Goal: Task Accomplishment & Management: Manage account settings

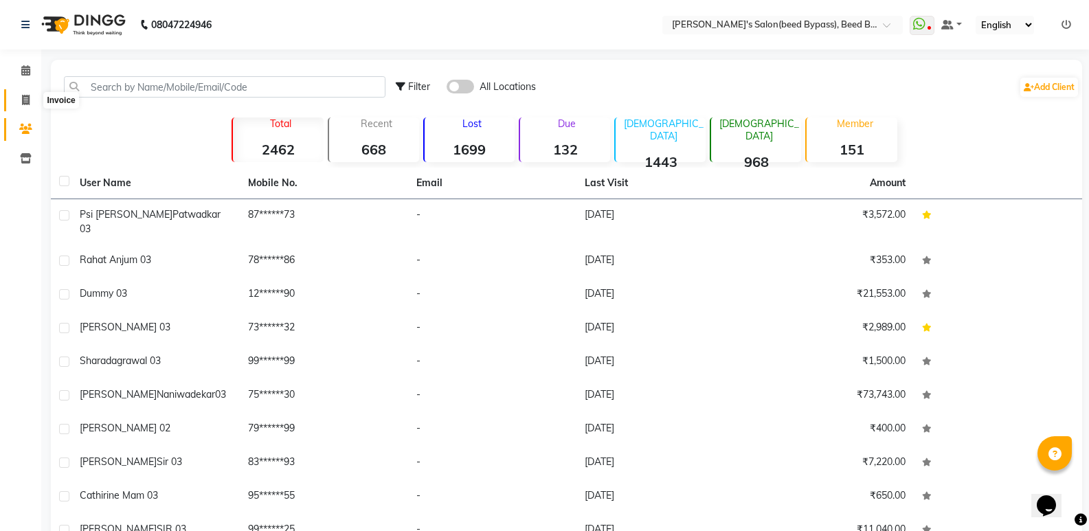
click at [28, 100] on icon at bounding box center [26, 100] width 8 height 10
select select "service"
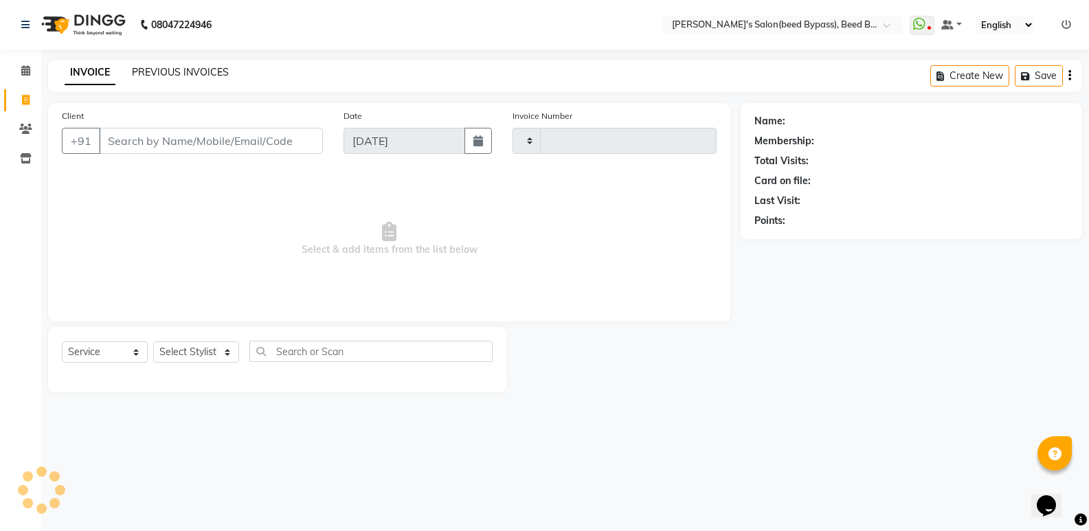
type input "2378"
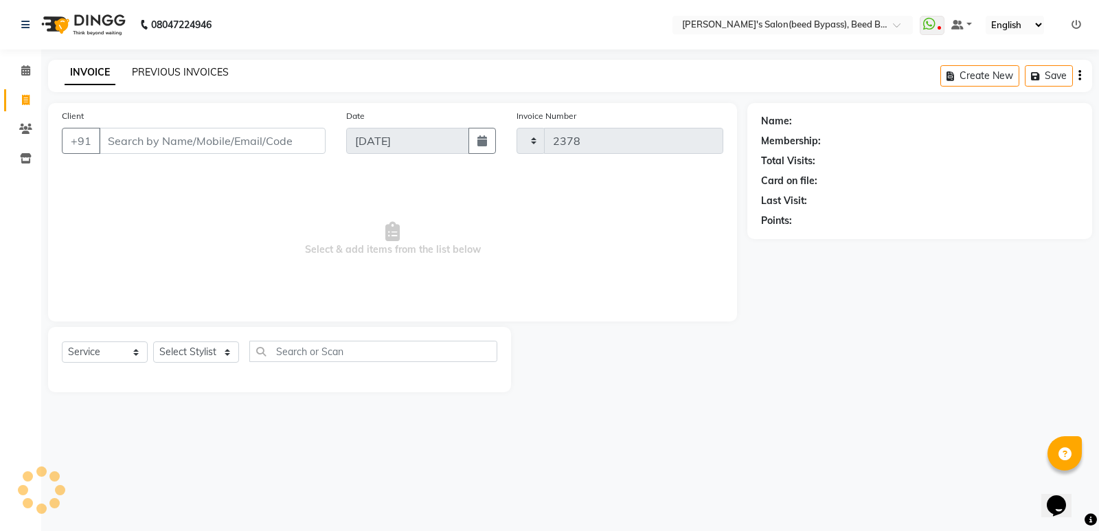
select select "4176"
click at [194, 349] on select "Select Stylist" at bounding box center [196, 351] width 86 height 21
select select "28787"
click at [153, 341] on select "Select Stylist [PERSON_NAME] manager [PERSON_NAME] V sagar [PERSON_NAME] [PERSO…" at bounding box center [196, 351] width 86 height 21
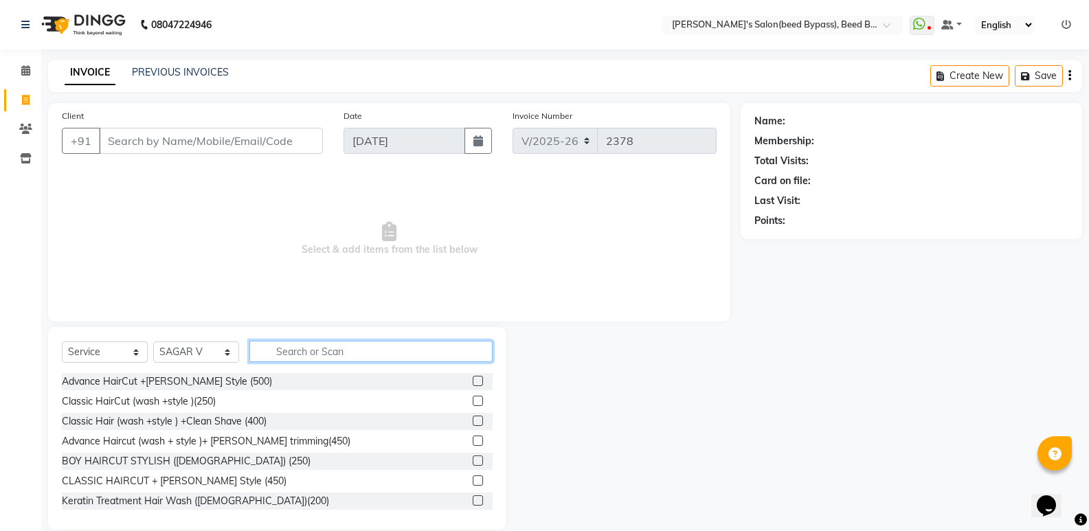
drag, startPoint x: 328, startPoint y: 353, endPoint x: 312, endPoint y: 311, distance: 45.4
click at [328, 352] on input "text" at bounding box center [370, 351] width 243 height 21
type input "b"
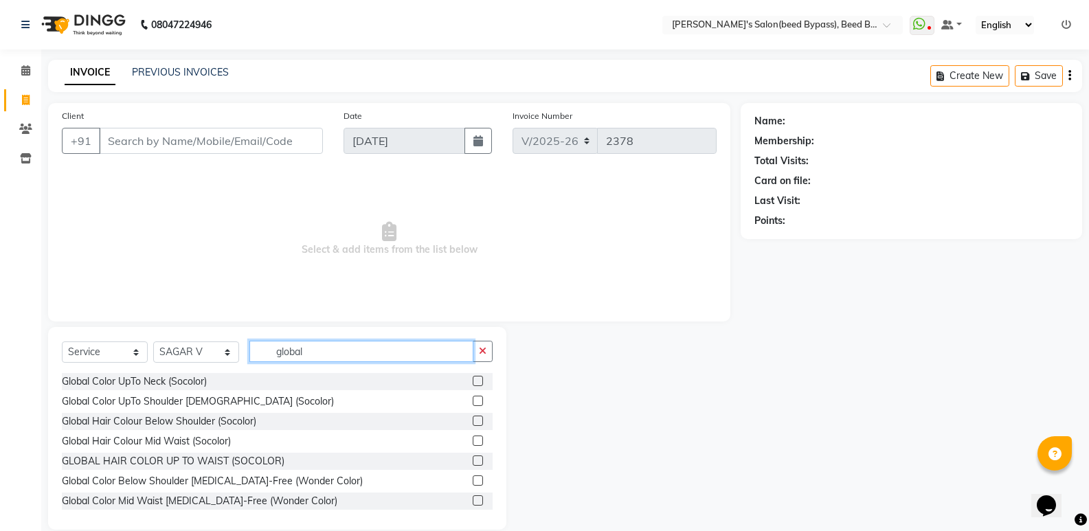
scroll to position [69, 0]
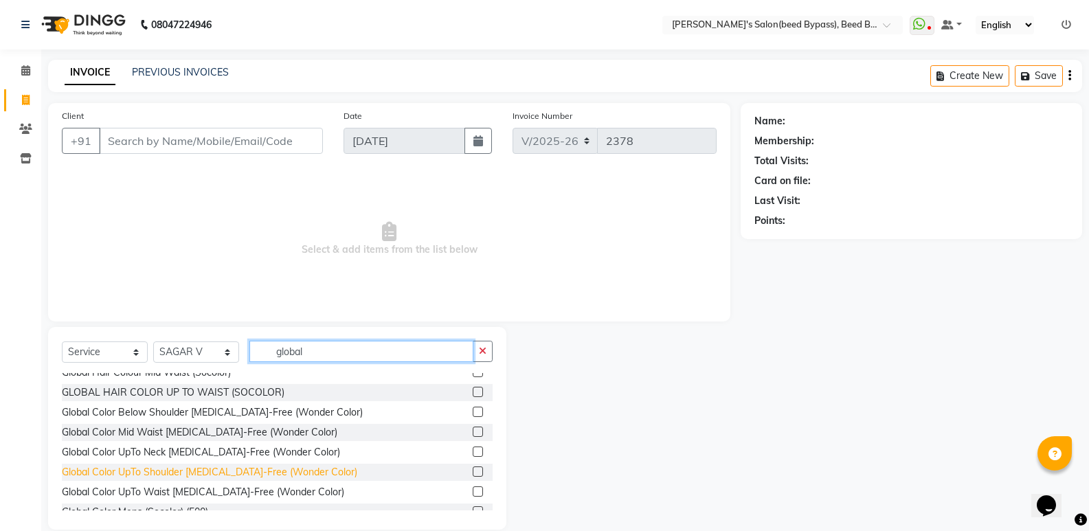
type input "global"
click at [314, 471] on div "Global Color UpTo Shoulder [MEDICAL_DATA]-Free (Wonder Color)" at bounding box center [209, 472] width 295 height 14
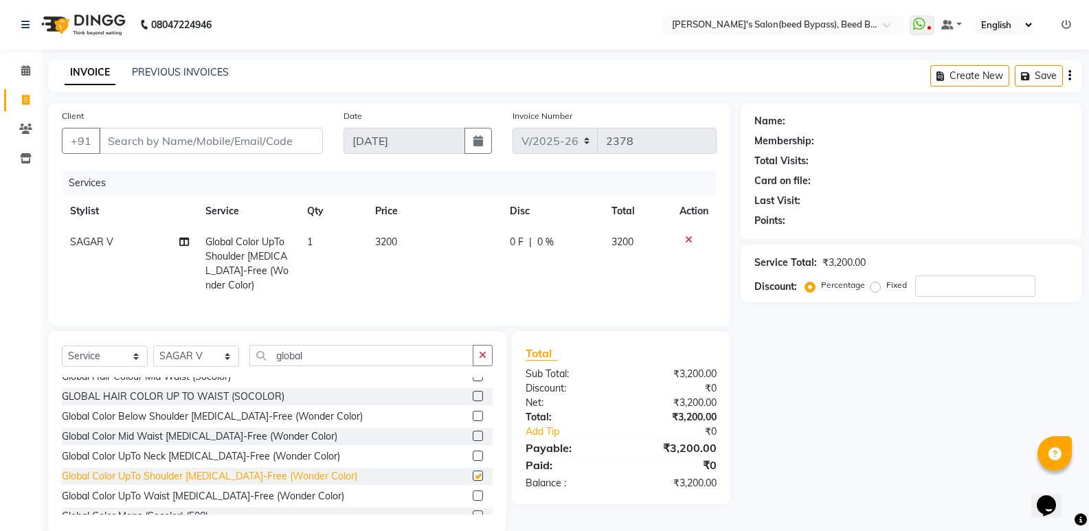
checkbox input "false"
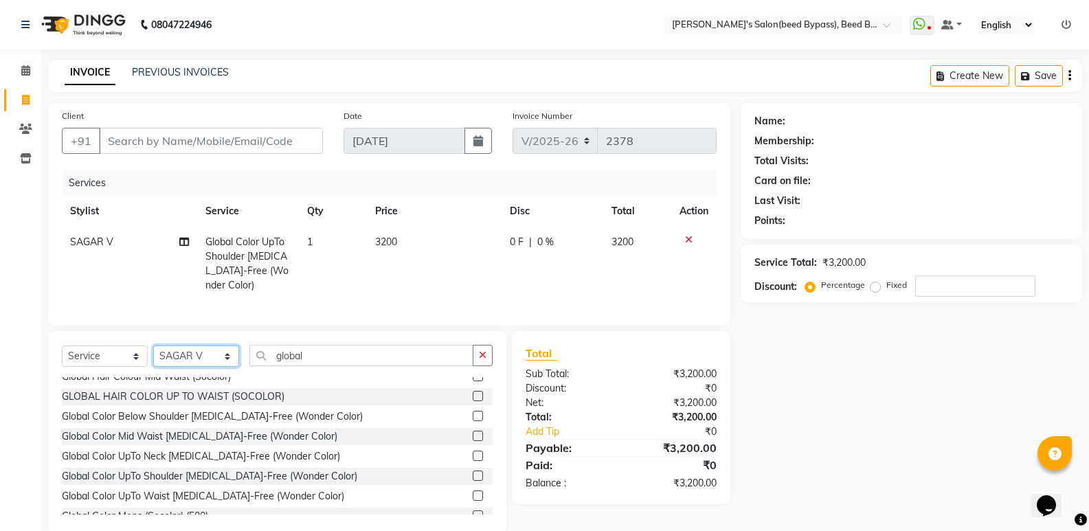
click at [222, 367] on select "Select Stylist [PERSON_NAME] manager [PERSON_NAME] V sagar [PERSON_NAME] [PERSO…" at bounding box center [196, 356] width 86 height 21
select select "77699"
click at [153, 356] on select "Select Stylist [PERSON_NAME] manager [PERSON_NAME] V sagar [PERSON_NAME] [PERSO…" at bounding box center [196, 356] width 86 height 21
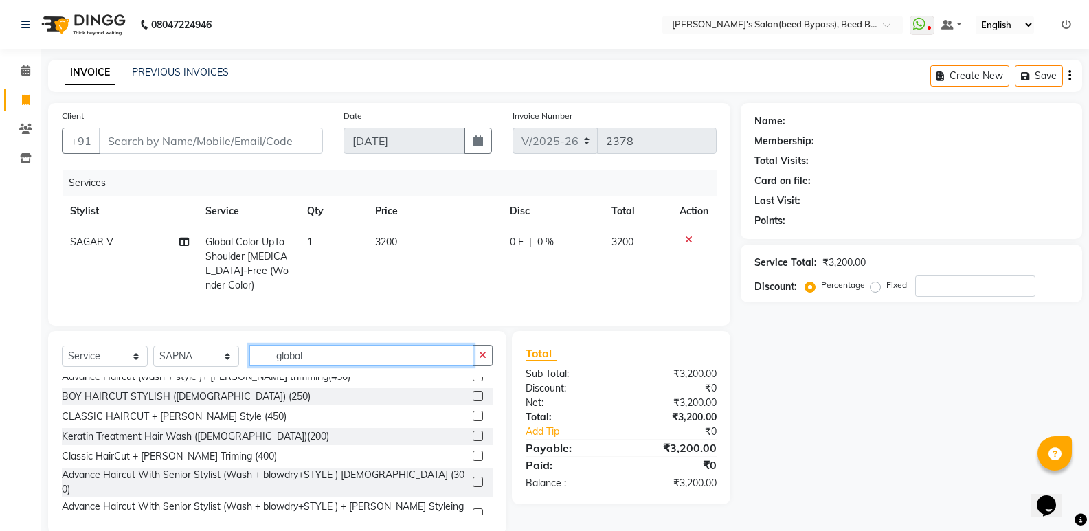
click at [336, 366] on input "global" at bounding box center [361, 355] width 224 height 21
type input "g"
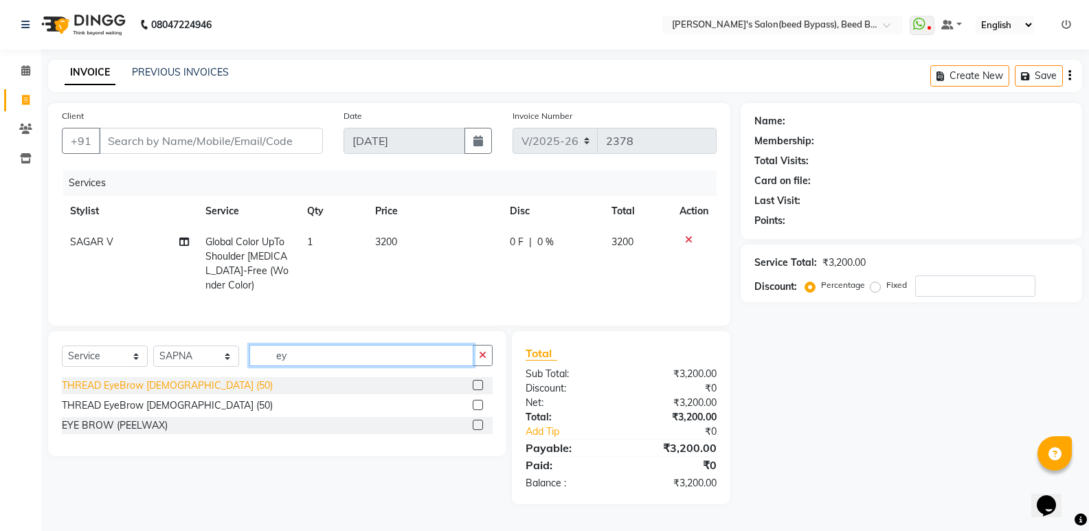
type input "ey"
click at [192, 393] on div "THREAD EyeBrow [DEMOGRAPHIC_DATA] (50)" at bounding box center [167, 386] width 211 height 14
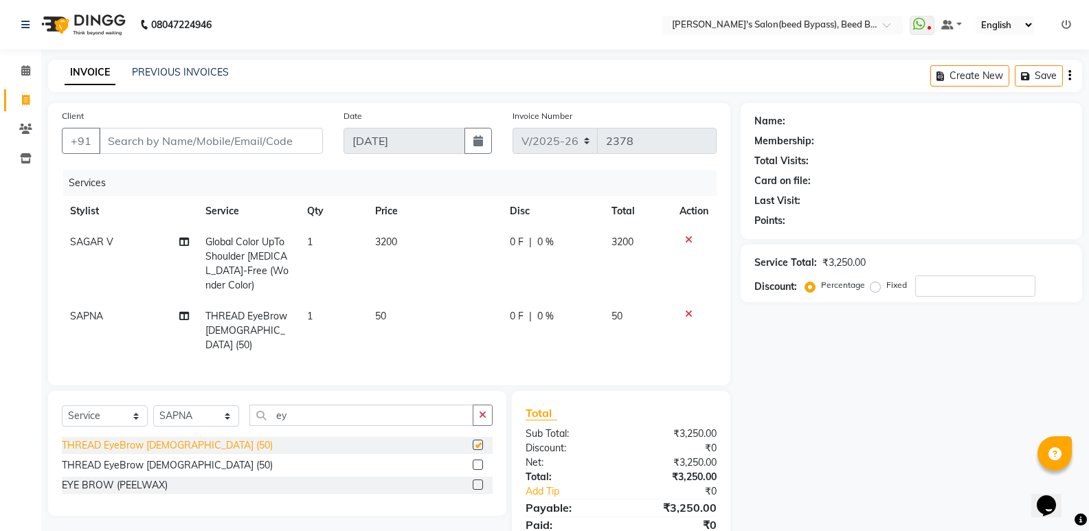
checkbox input "false"
click at [205, 140] on input "Client" at bounding box center [211, 141] width 224 height 26
type input "7"
type input "0"
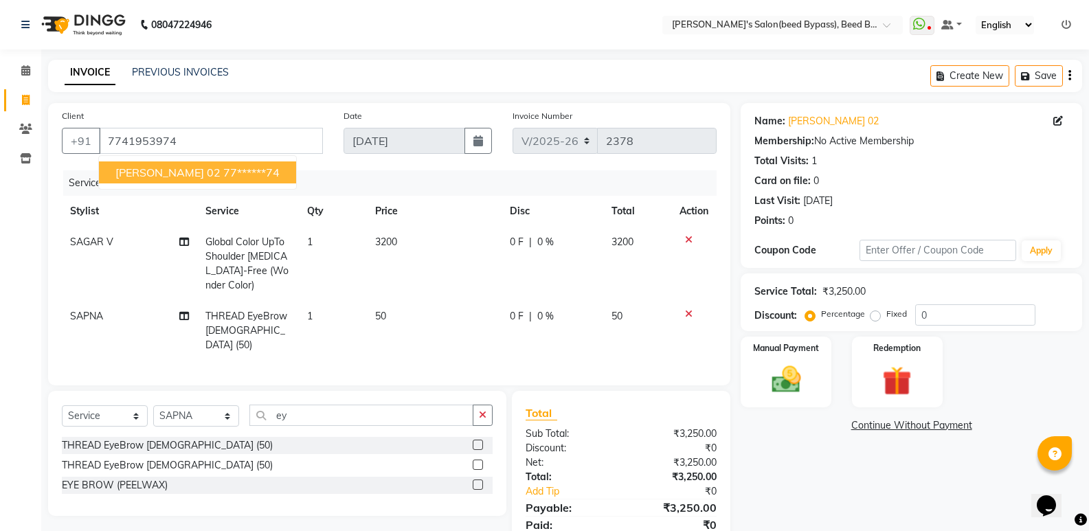
click at [183, 173] on span "divya joshi 02" at bounding box center [167, 173] width 105 height 14
type input "77******74"
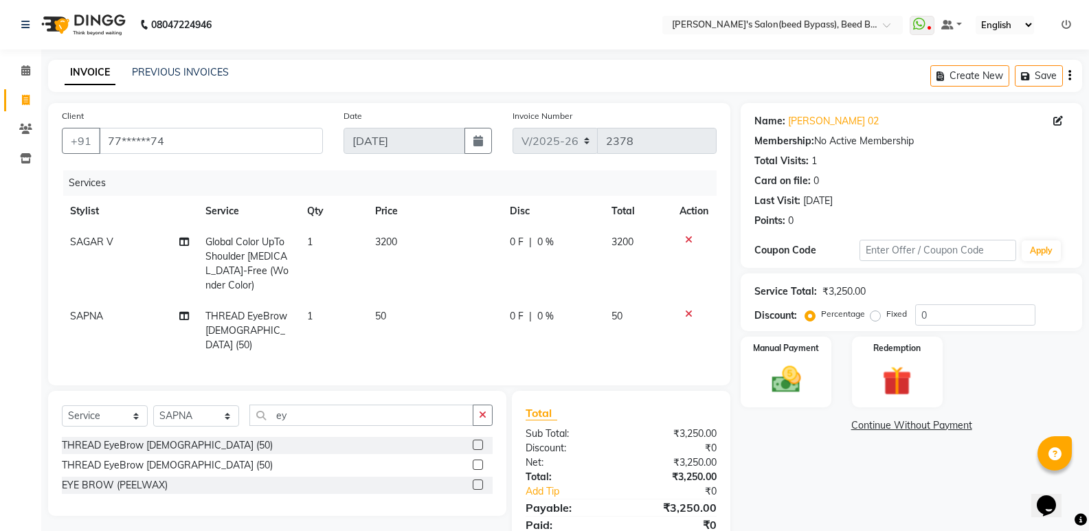
scroll to position [49, 0]
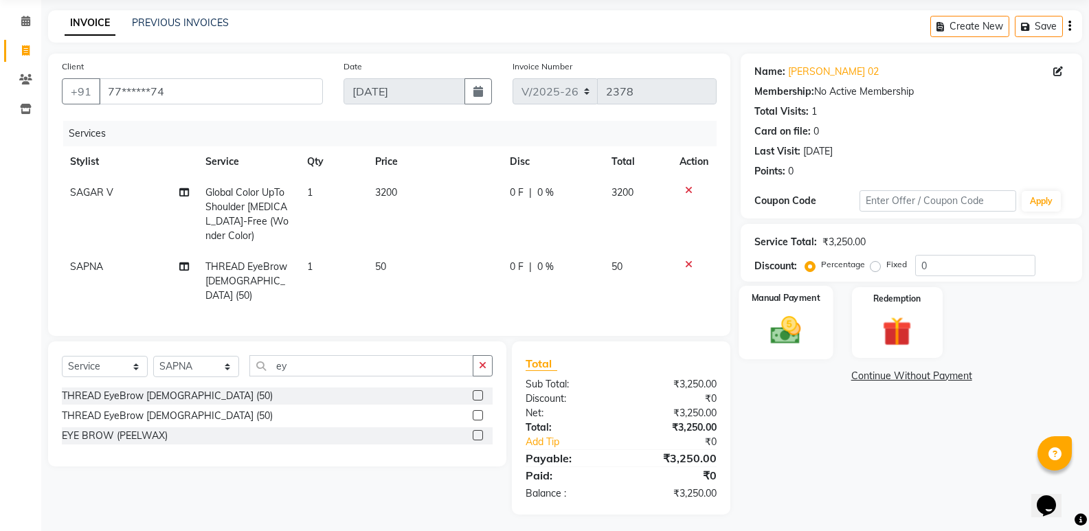
click at [795, 358] on div "Manual Payment" at bounding box center [786, 323] width 94 height 74
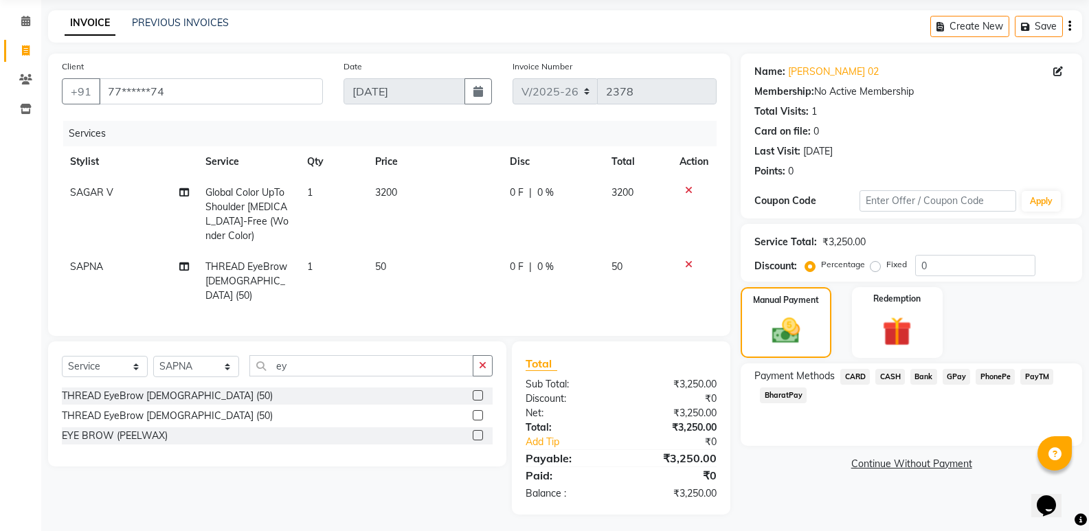
click at [995, 375] on span "PhonePe" at bounding box center [995, 377] width 39 height 16
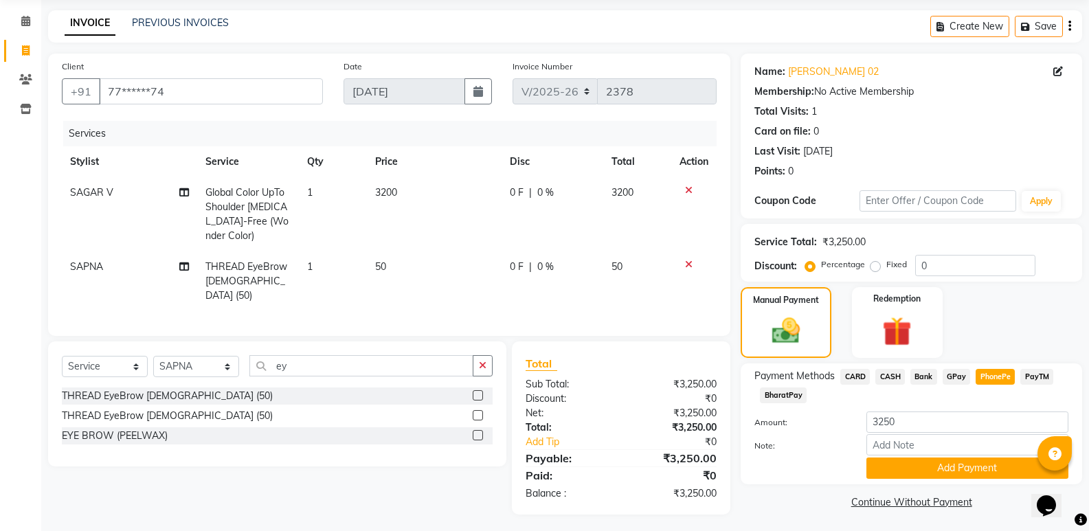
scroll to position [52, 0]
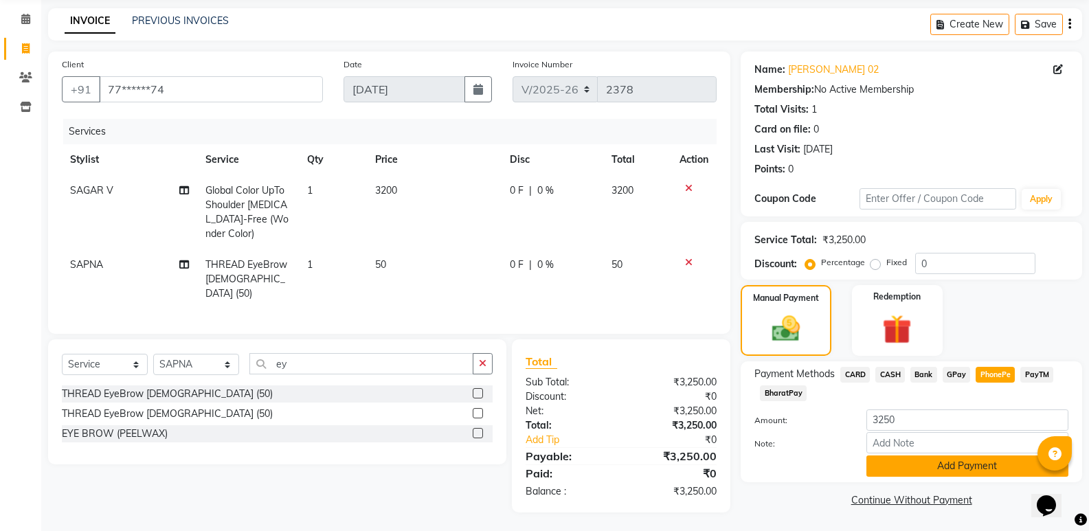
click at [1000, 464] on button "Add Payment" at bounding box center [967, 465] width 202 height 21
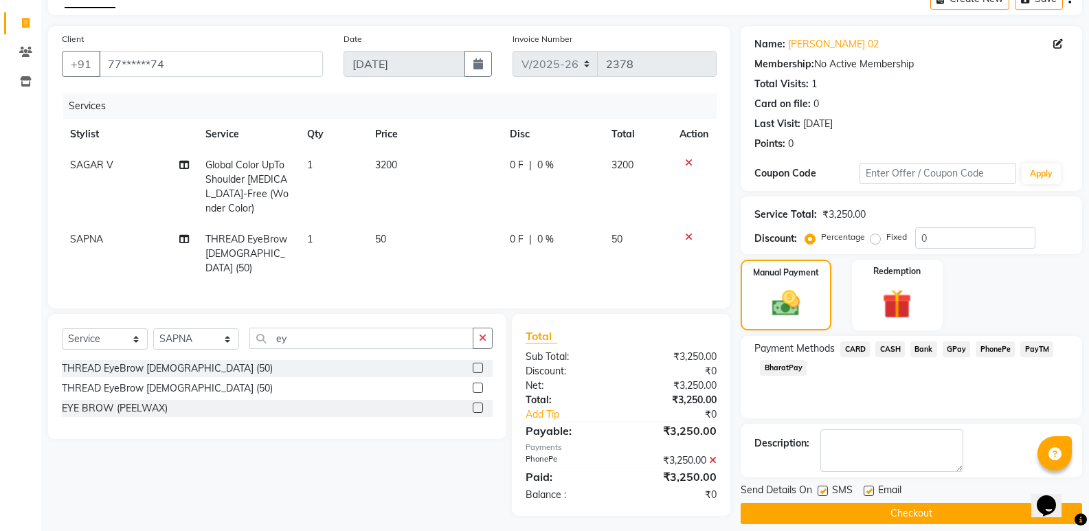
scroll to position [91, 0]
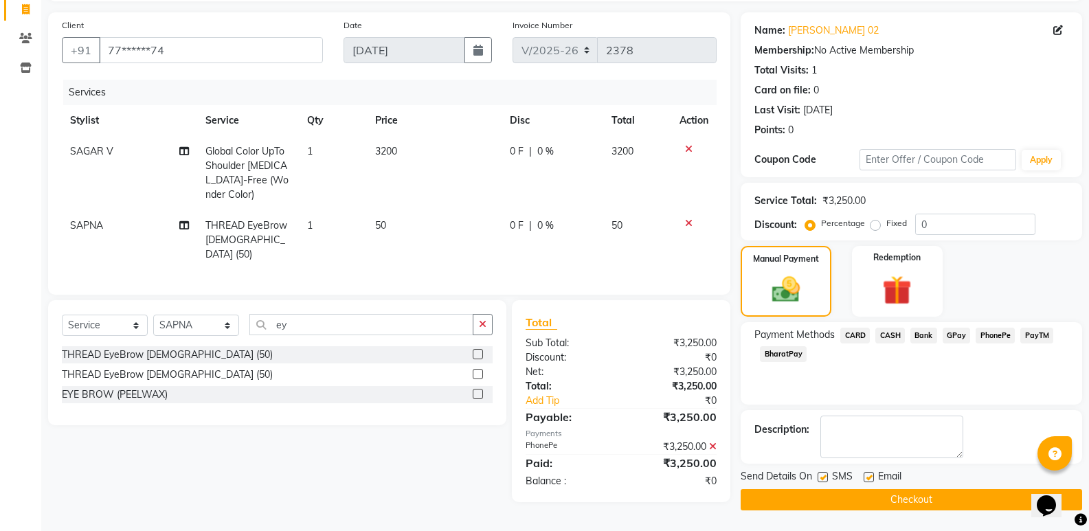
click at [914, 495] on button "Checkout" at bounding box center [911, 499] width 341 height 21
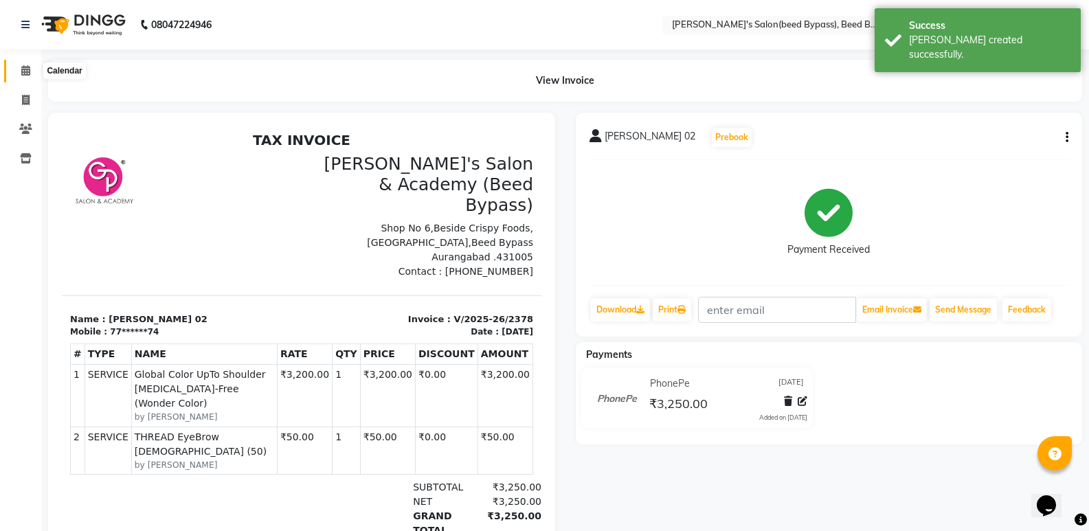
click at [21, 74] on icon at bounding box center [25, 70] width 9 height 10
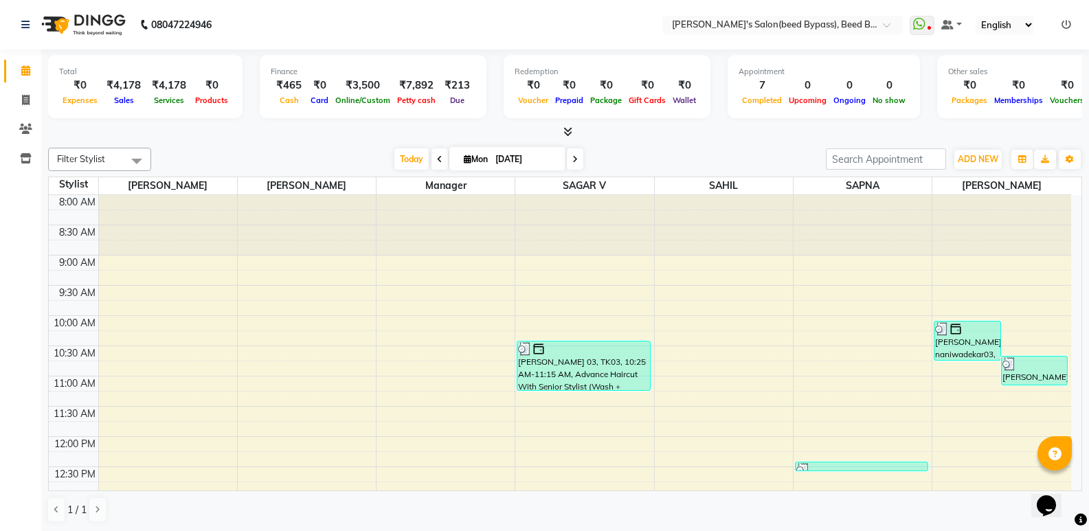
click at [23, 82] on li "Calendar" at bounding box center [20, 71] width 41 height 30
click at [33, 104] on span at bounding box center [26, 101] width 24 height 16
select select "service"
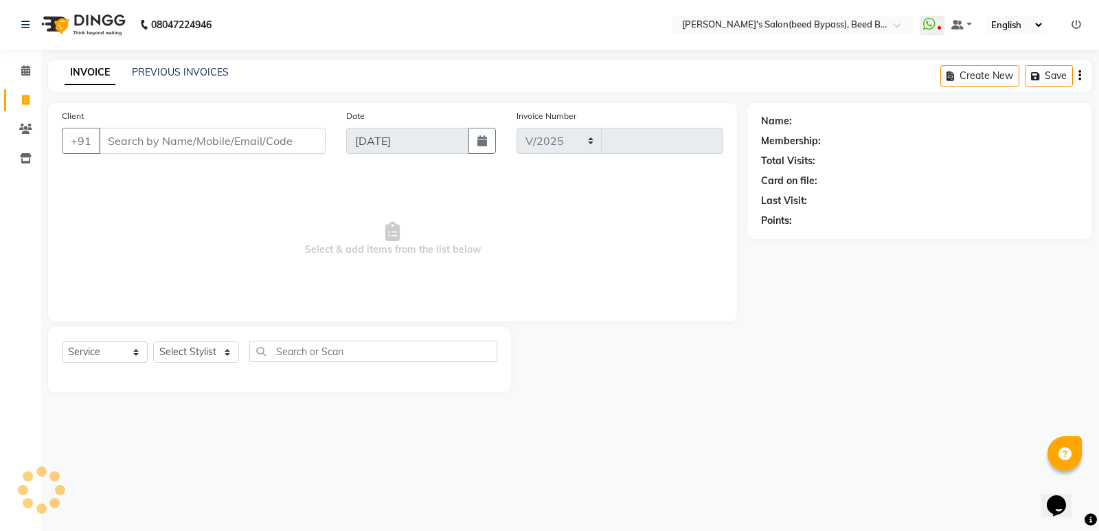
select select "4176"
type input "2379"
click at [25, 70] on icon at bounding box center [25, 70] width 9 height 10
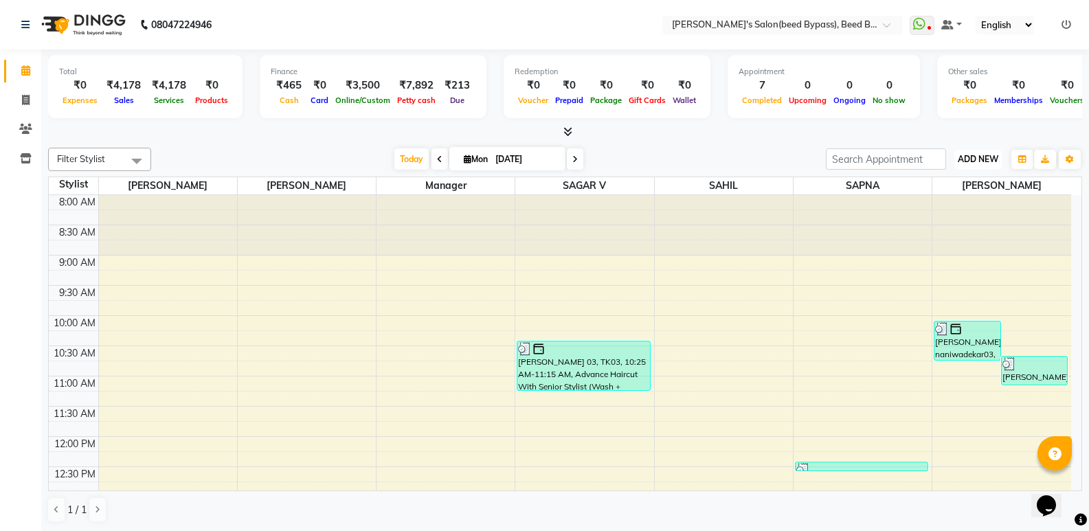
click at [977, 159] on span "ADD NEW" at bounding box center [978, 159] width 41 height 10
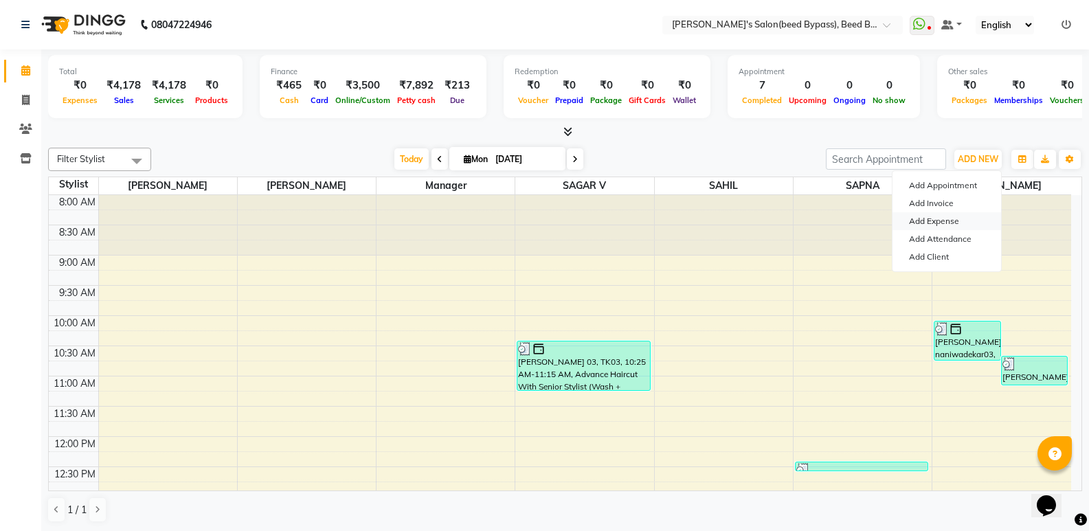
click at [978, 224] on link "Add Expense" at bounding box center [946, 221] width 109 height 18
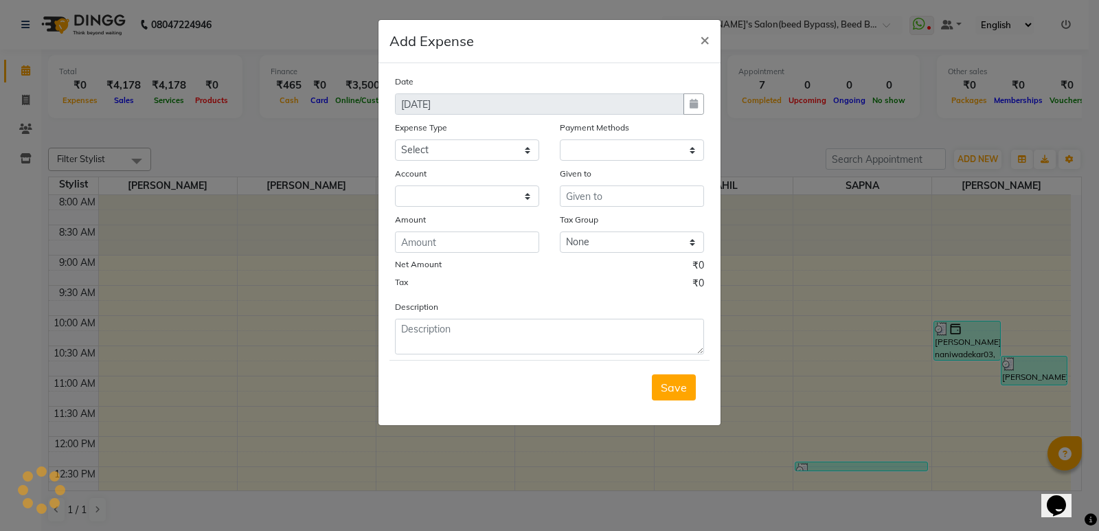
select select "1"
select select "2985"
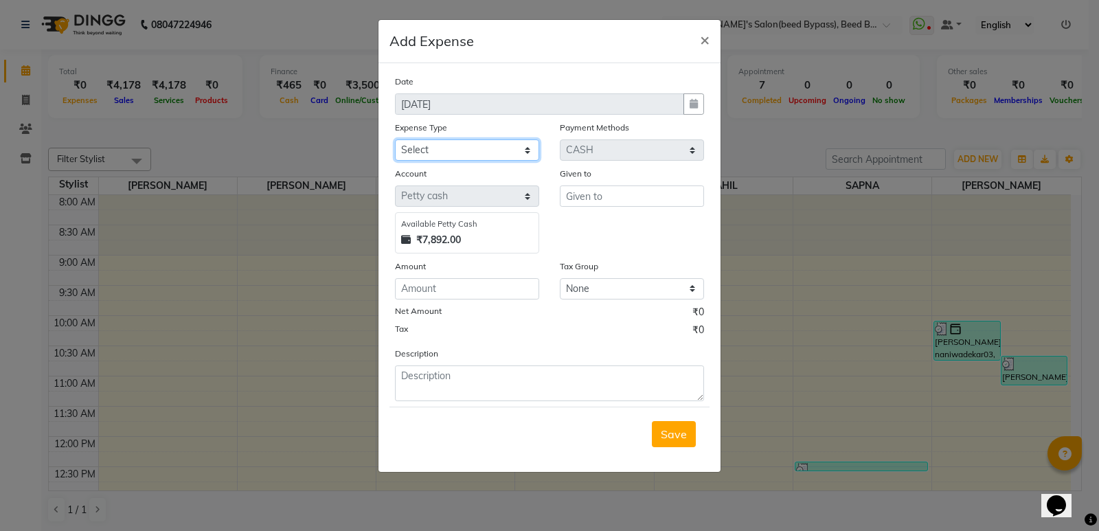
click at [525, 146] on select "Select Advance Salary BANK TRANFAR Cash transfer to hub Client Snacks DISTRIBUT…" at bounding box center [467, 149] width 144 height 21
click at [707, 39] on span "×" at bounding box center [705, 39] width 10 height 21
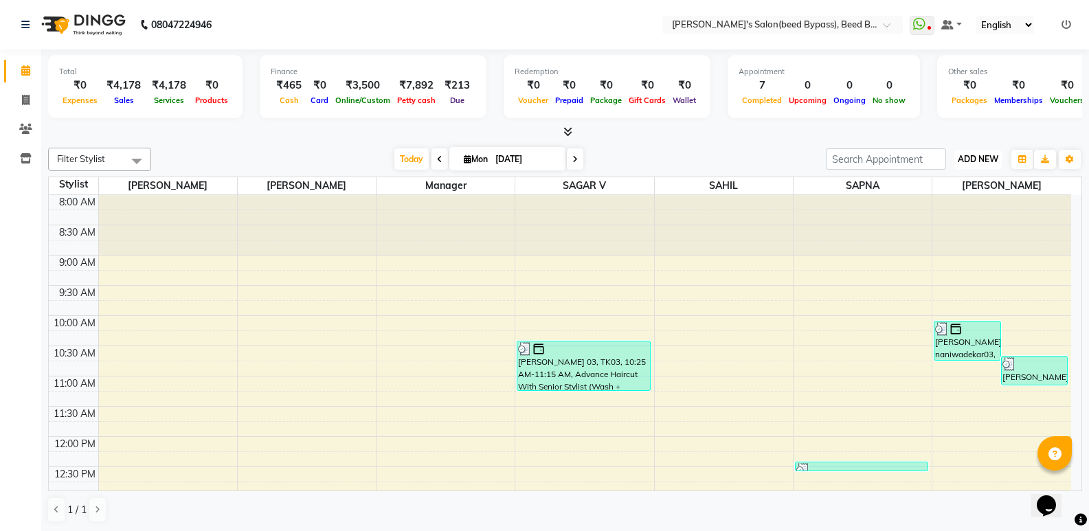
click at [993, 154] on span "ADD NEW" at bounding box center [978, 159] width 41 height 10
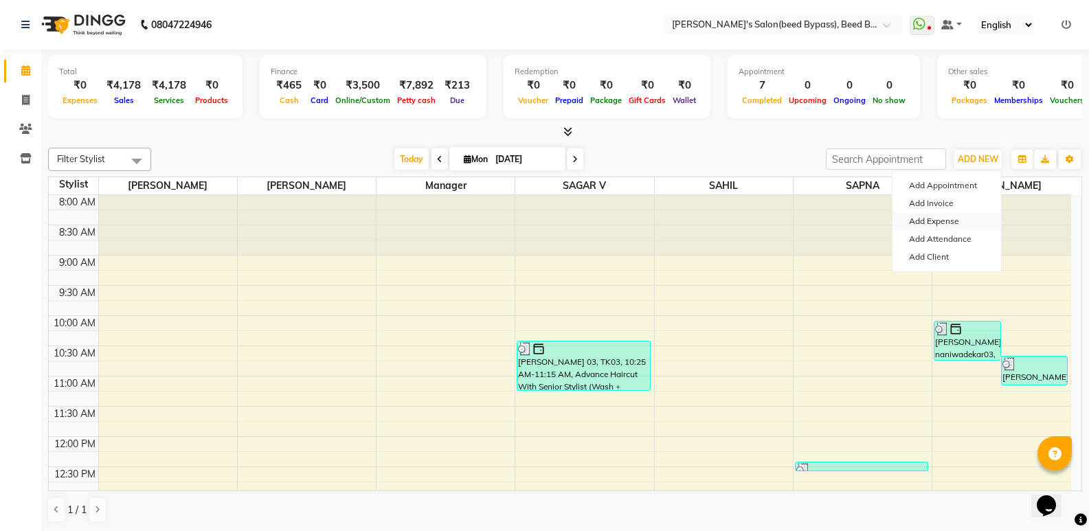
click at [976, 221] on link "Add Expense" at bounding box center [946, 221] width 109 height 18
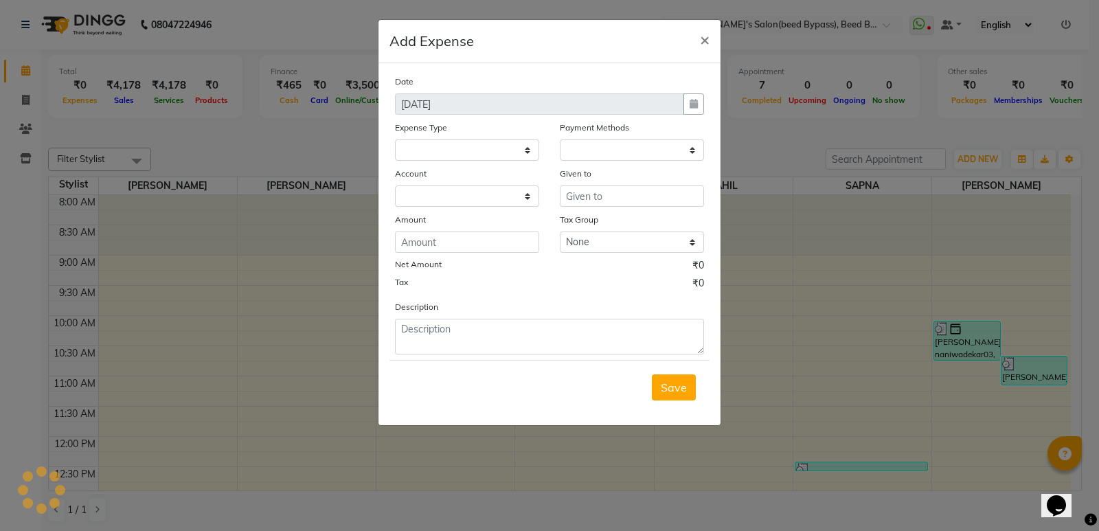
select select "6841"
select select "1"
select select "2985"
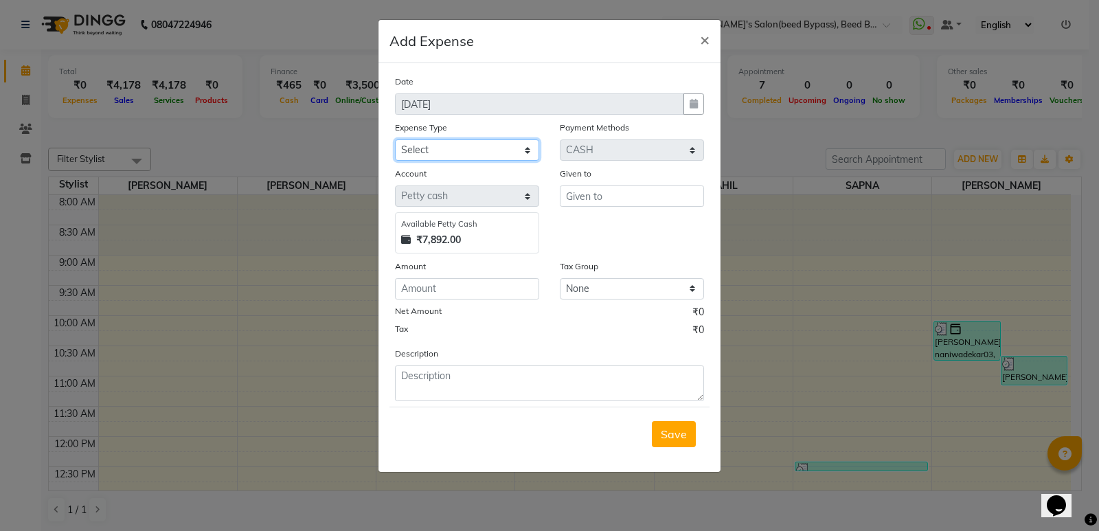
click at [510, 146] on select "Select Advance Salary BANK TRANFAR Cash transfer to hub Client Snacks DISTRIBUT…" at bounding box center [467, 149] width 144 height 21
select select "11137"
click at [395, 139] on select "Select Advance Salary BANK TRANFAR Cash transfer to hub Client Snacks DISTRIBUT…" at bounding box center [467, 149] width 144 height 21
click at [493, 293] on input "number" at bounding box center [467, 288] width 144 height 21
type input "6"
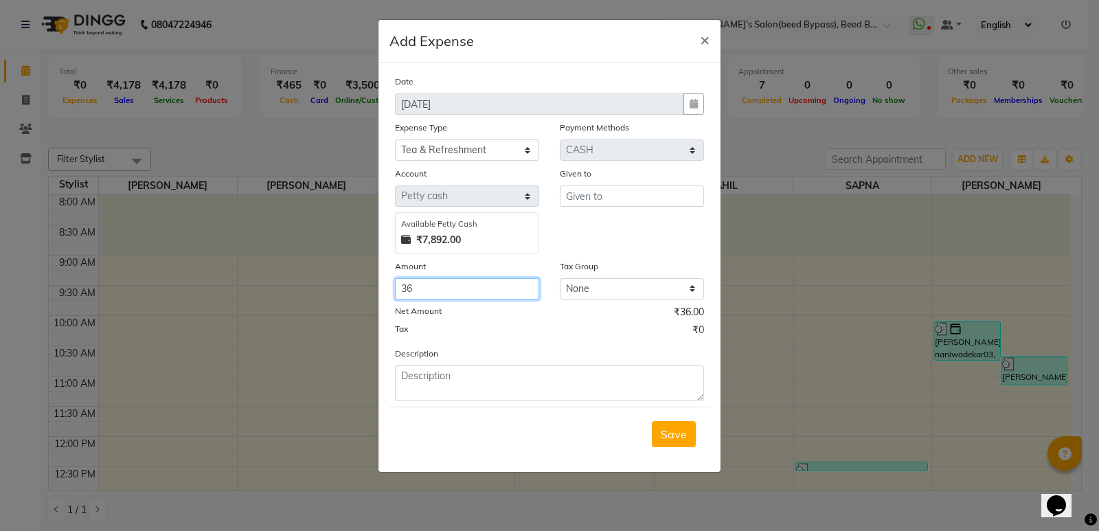
type input "36"
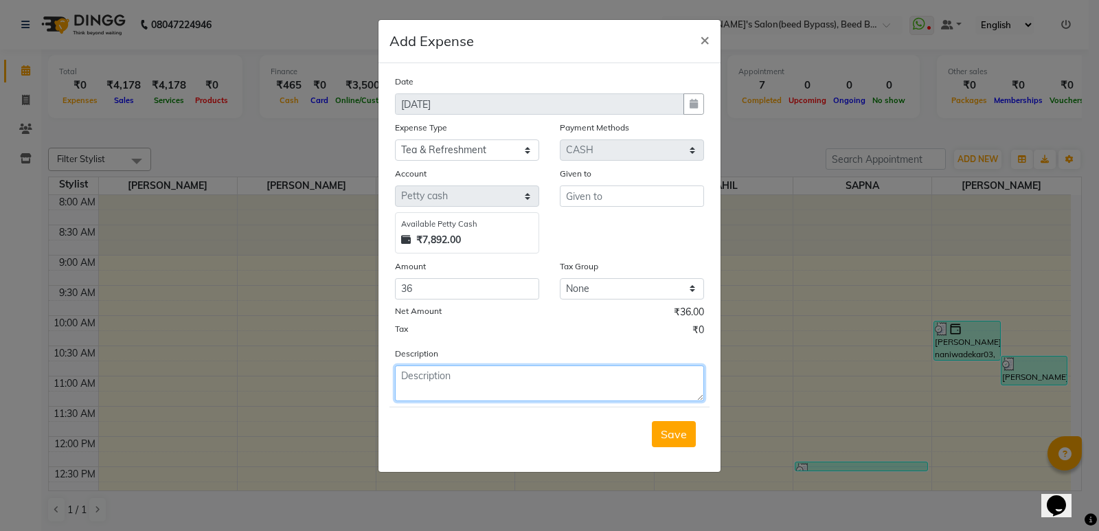
click at [440, 394] on textarea at bounding box center [549, 383] width 309 height 36
type textarea "milk"
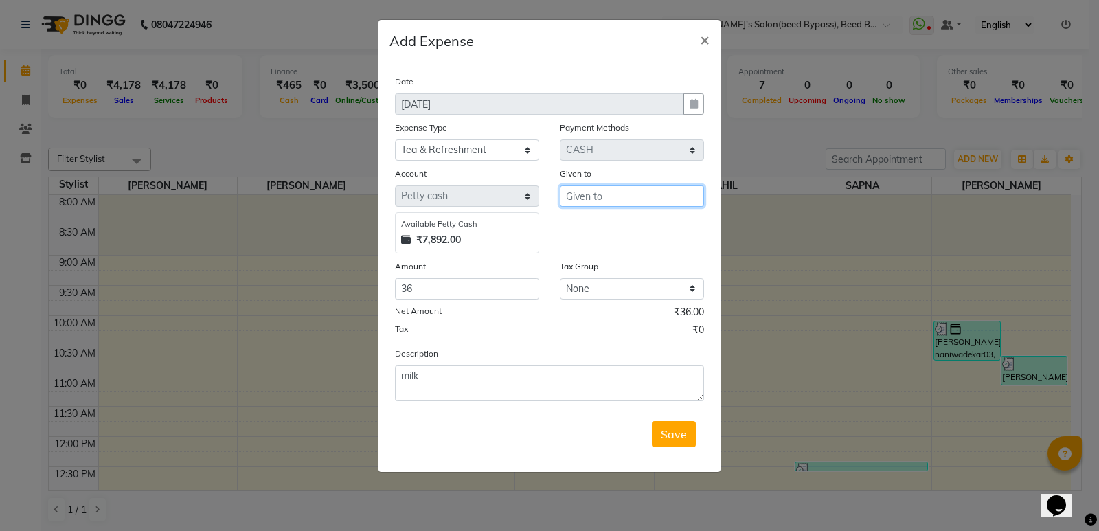
click at [603, 196] on input "text" at bounding box center [632, 195] width 144 height 21
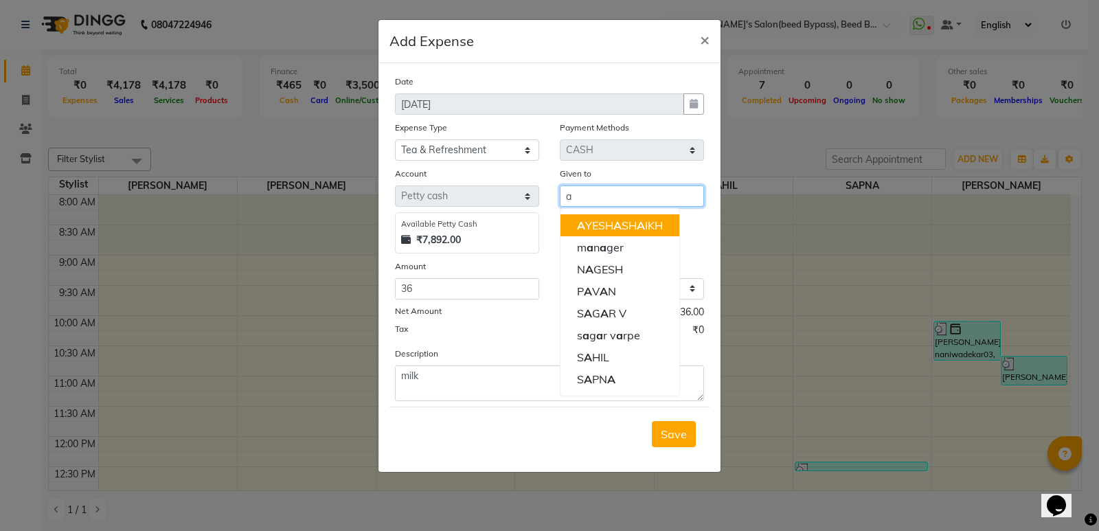
drag, startPoint x: 605, startPoint y: 222, endPoint x: 646, endPoint y: 300, distance: 88.8
click at [607, 226] on ngb-highlight "A YESH A SH A IKH" at bounding box center [620, 225] width 86 height 14
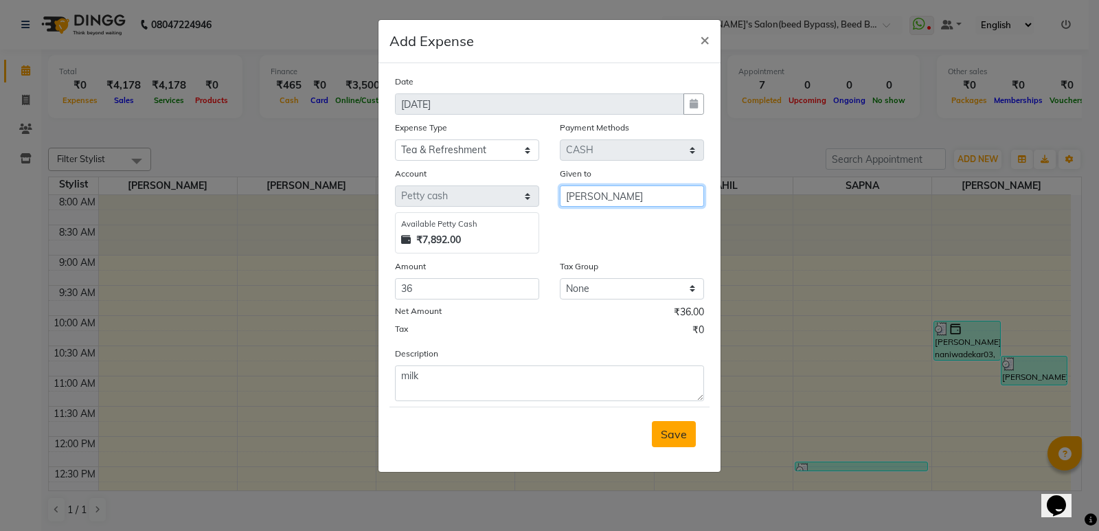
type input "[PERSON_NAME]"
click at [686, 436] on span "Save" at bounding box center [674, 434] width 26 height 14
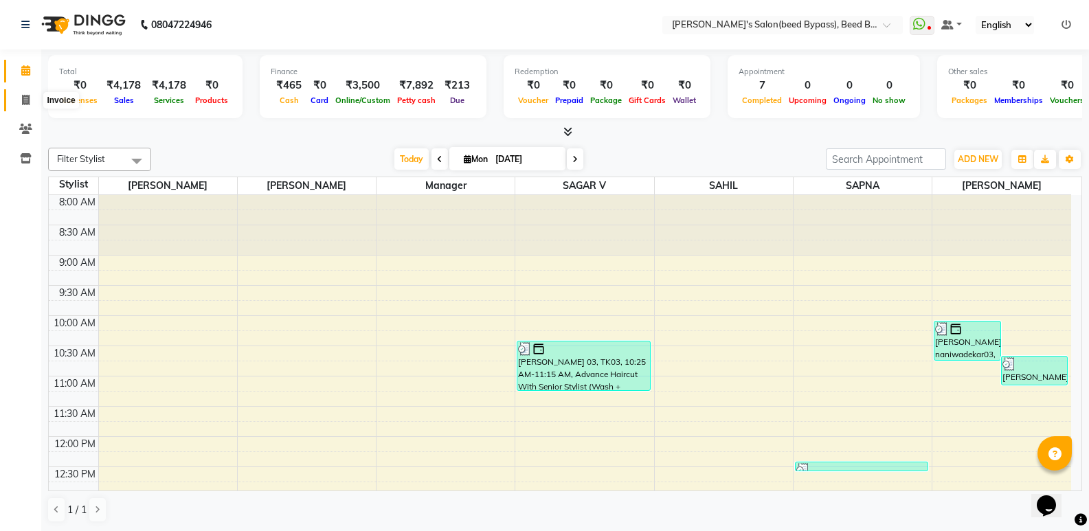
click at [24, 98] on icon at bounding box center [26, 100] width 8 height 10
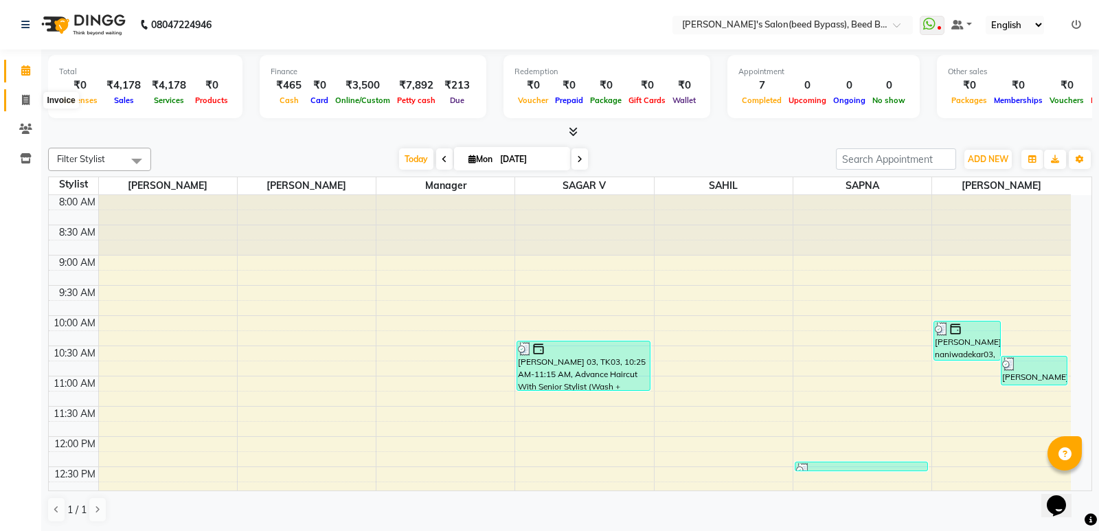
select select "service"
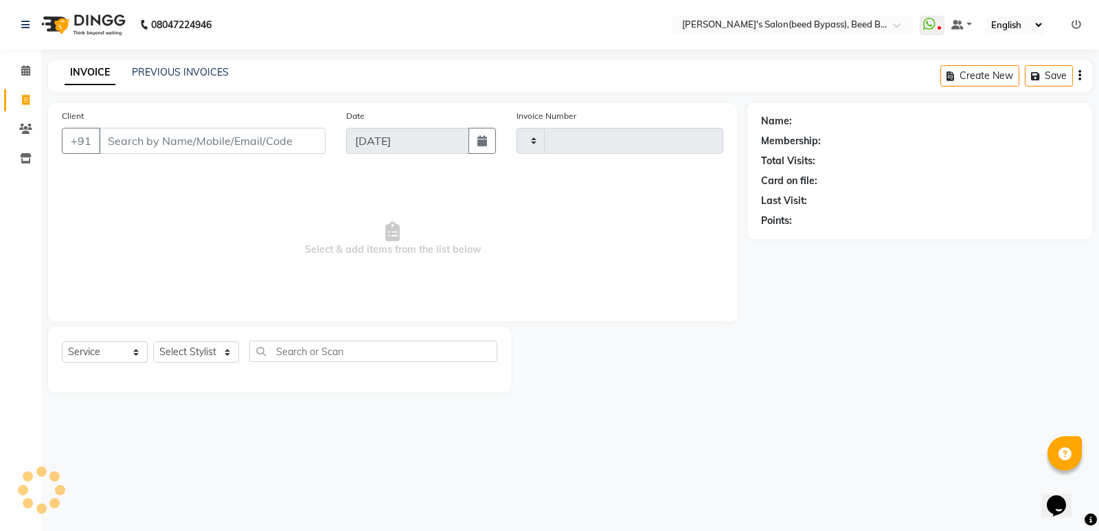
type input "2379"
select select "4176"
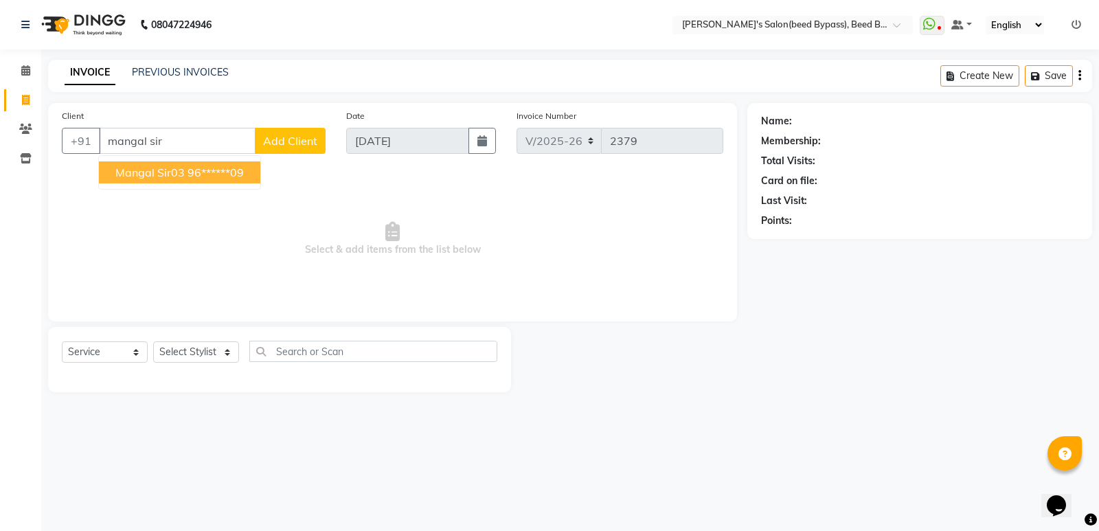
click at [190, 177] on ngb-highlight "96******09" at bounding box center [216, 173] width 56 height 14
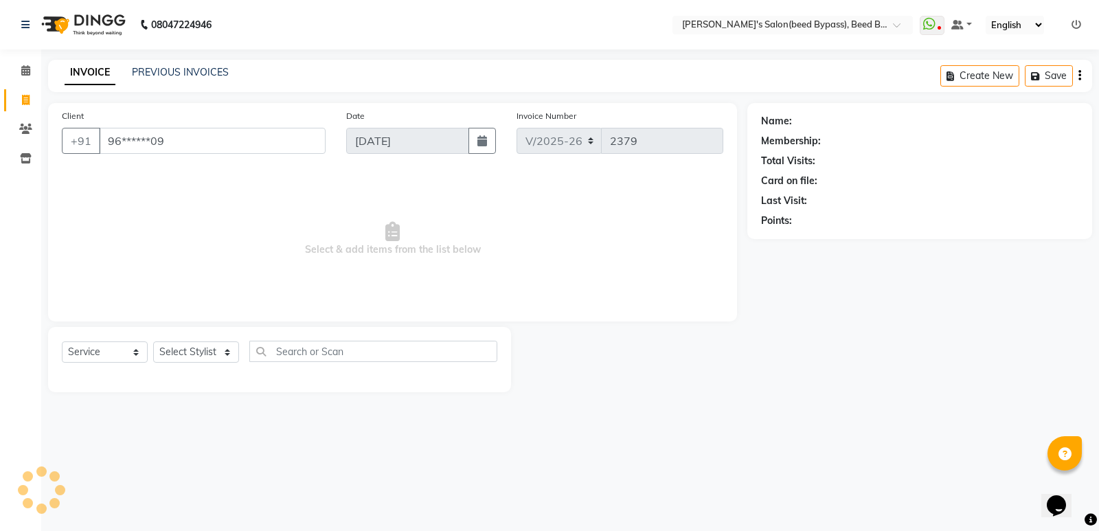
type input "96******09"
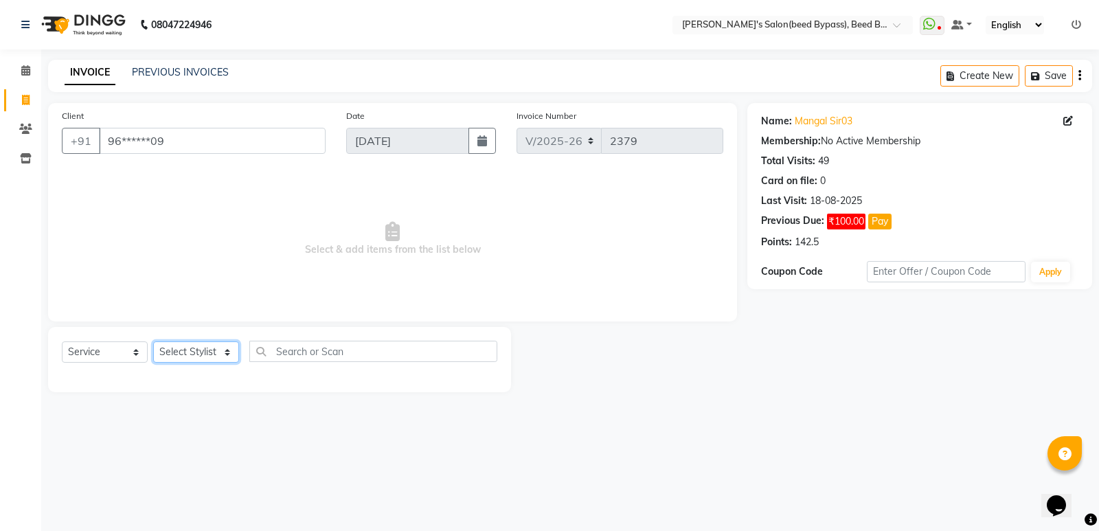
click at [210, 353] on select "Select Stylist [PERSON_NAME] manager [PERSON_NAME] V sagar [PERSON_NAME] [PERSO…" at bounding box center [196, 351] width 86 height 21
select select "83208"
click at [153, 341] on select "Select Stylist [PERSON_NAME] manager [PERSON_NAME] V sagar [PERSON_NAME] [PERSO…" at bounding box center [196, 351] width 86 height 21
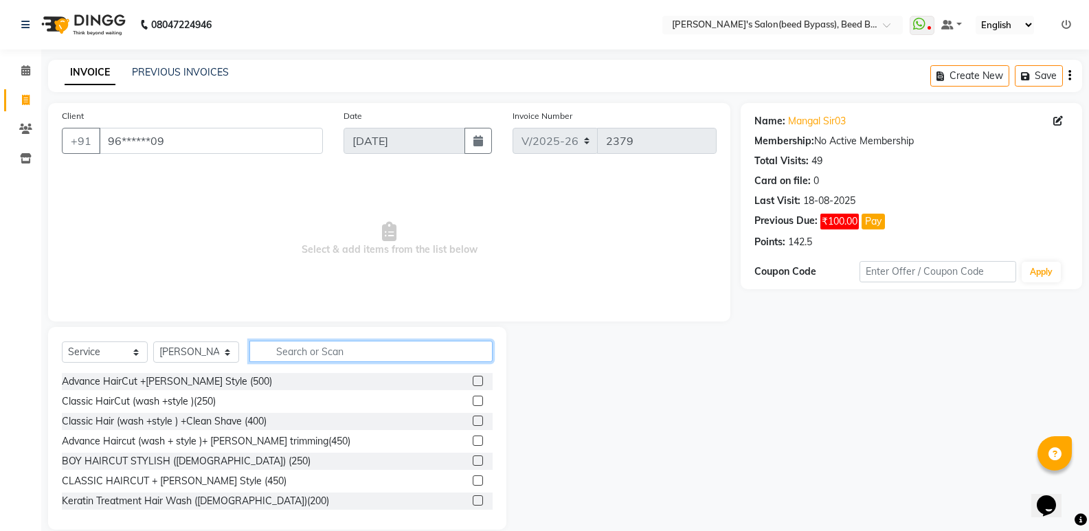
click at [325, 355] on input "text" at bounding box center [370, 351] width 243 height 21
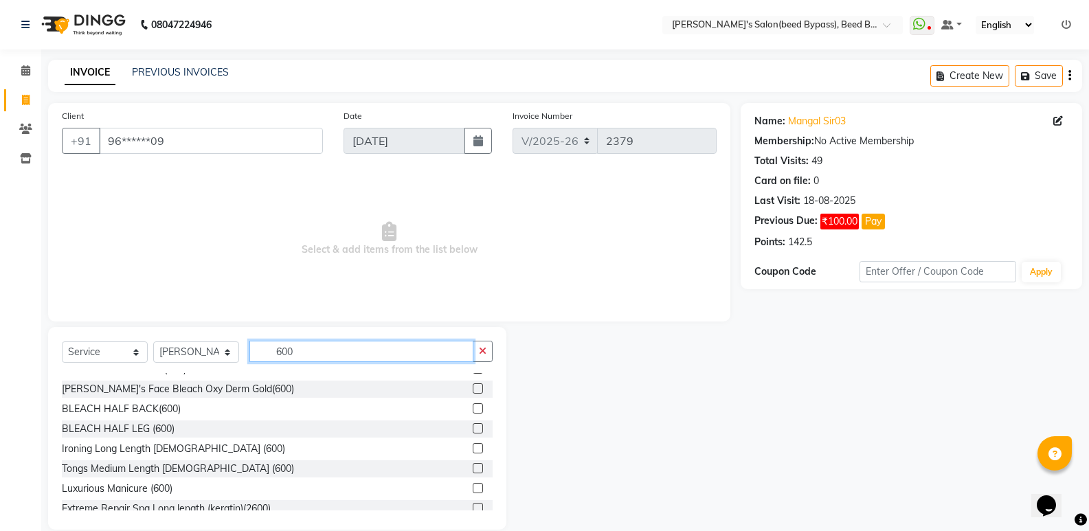
scroll to position [344, 0]
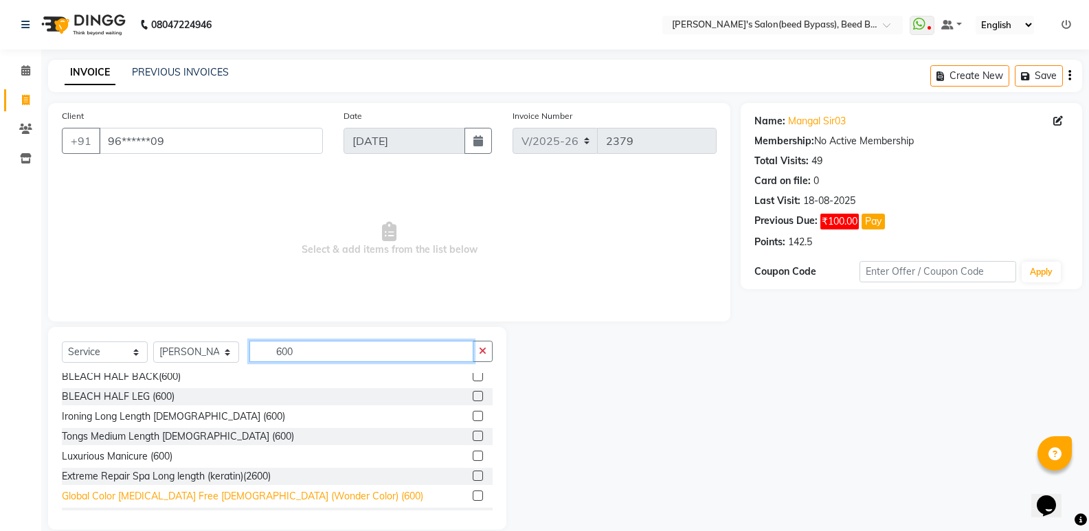
type input "600"
click at [293, 497] on div "Global Color [MEDICAL_DATA] Free [DEMOGRAPHIC_DATA] (Wonder Color) (600)" at bounding box center [242, 496] width 361 height 14
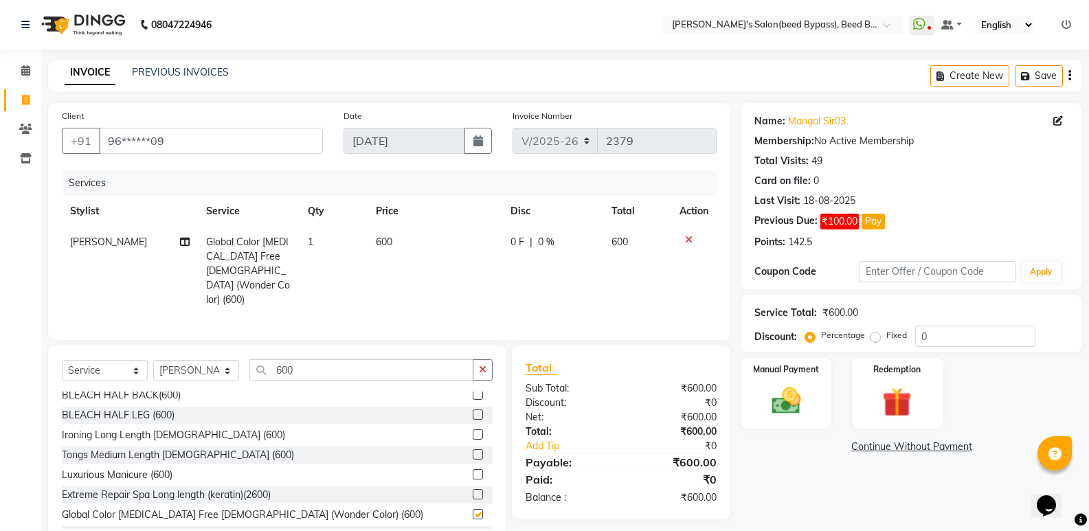
checkbox input "false"
click at [322, 359] on input "600" at bounding box center [361, 369] width 224 height 21
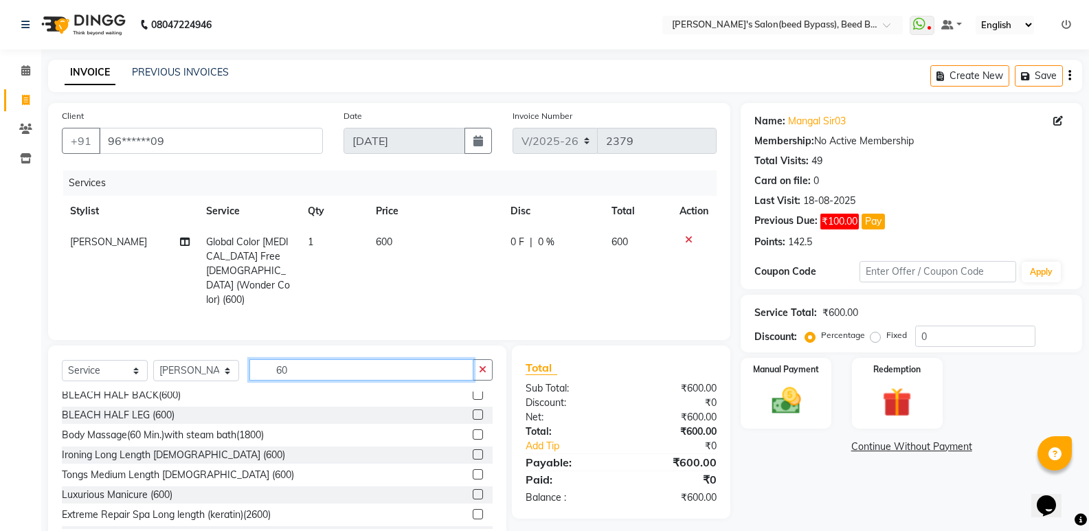
type input "6"
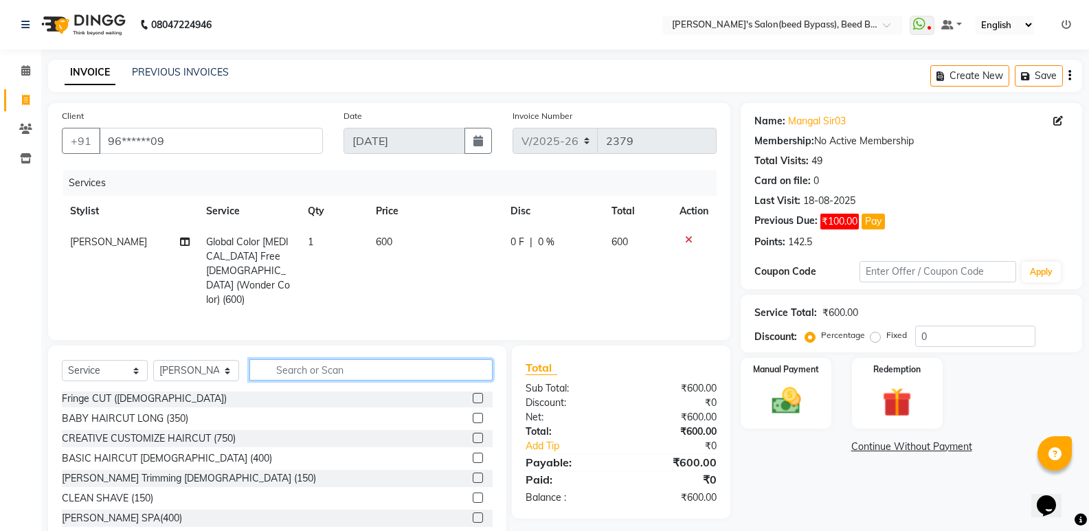
scroll to position [19, 0]
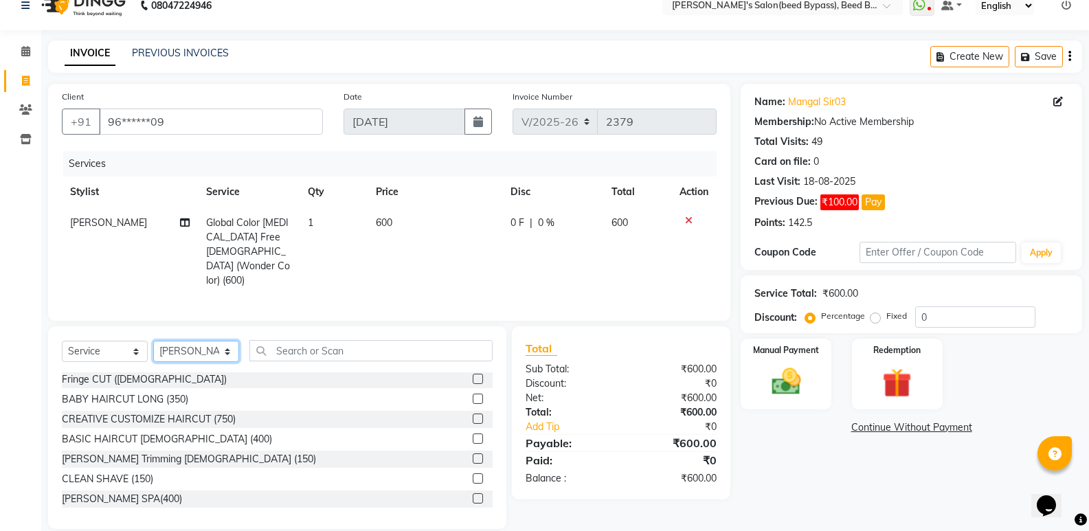
click at [222, 341] on select "Select Stylist [PERSON_NAME] manager [PERSON_NAME] V sagar [PERSON_NAME] [PERSO…" at bounding box center [196, 351] width 86 height 21
select select "28787"
click at [153, 341] on select "Select Stylist [PERSON_NAME] manager [PERSON_NAME] V sagar [PERSON_NAME] [PERSO…" at bounding box center [196, 351] width 86 height 21
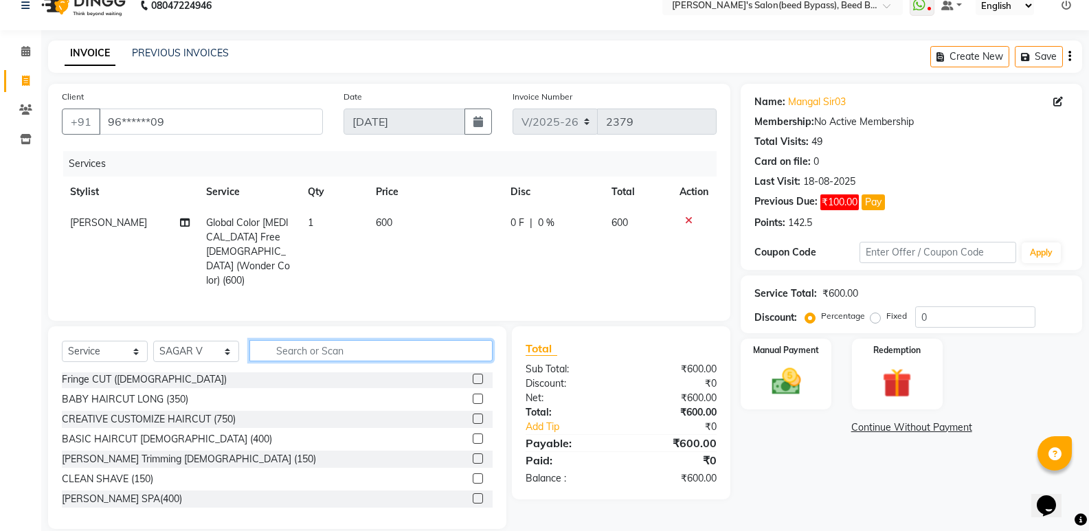
click at [365, 340] on input "text" at bounding box center [370, 350] width 243 height 21
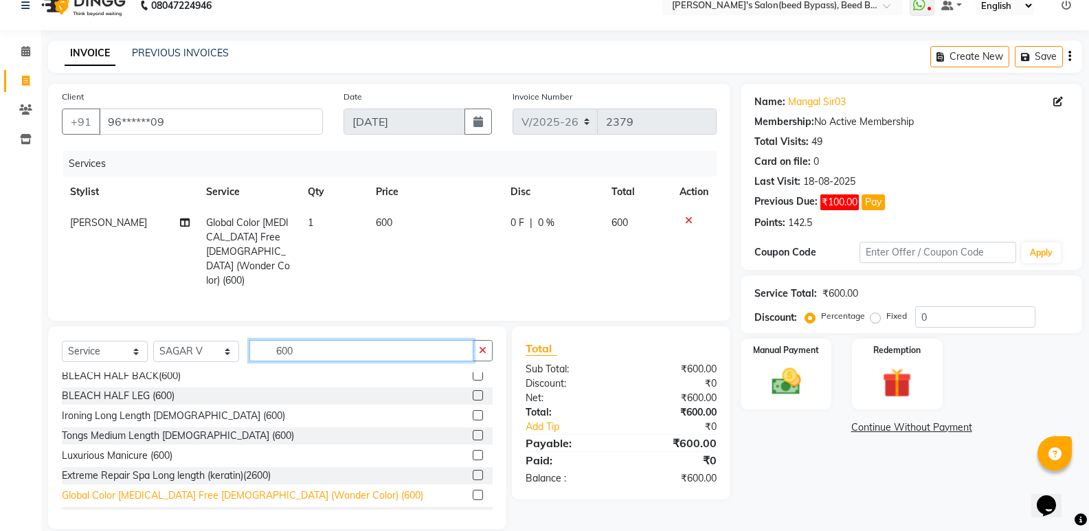
type input "600"
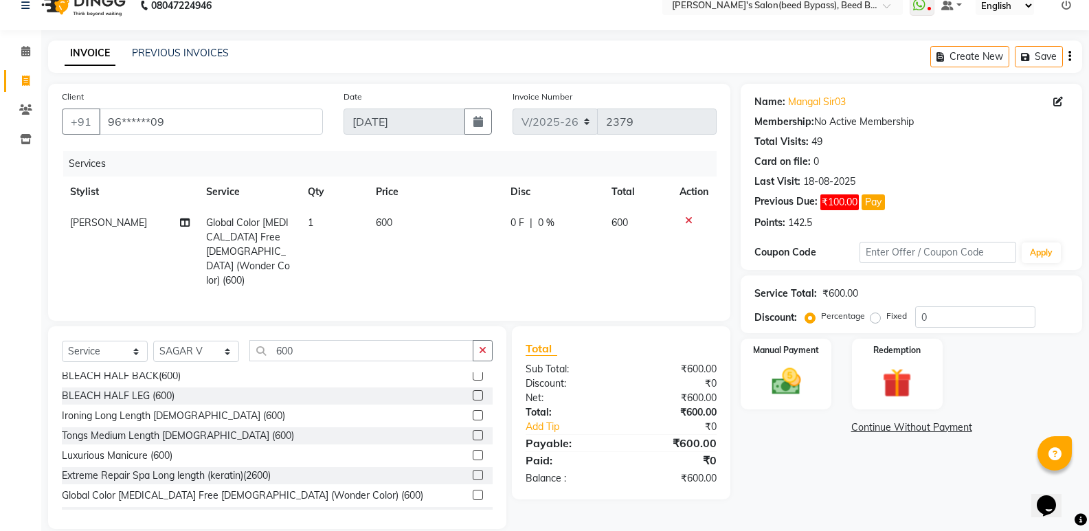
drag, startPoint x: 282, startPoint y: 477, endPoint x: 282, endPoint y: 468, distance: 9.6
click at [282, 488] on div "Global Color [MEDICAL_DATA] Free [DEMOGRAPHIC_DATA] (Wonder Color) (600)" at bounding box center [242, 495] width 361 height 14
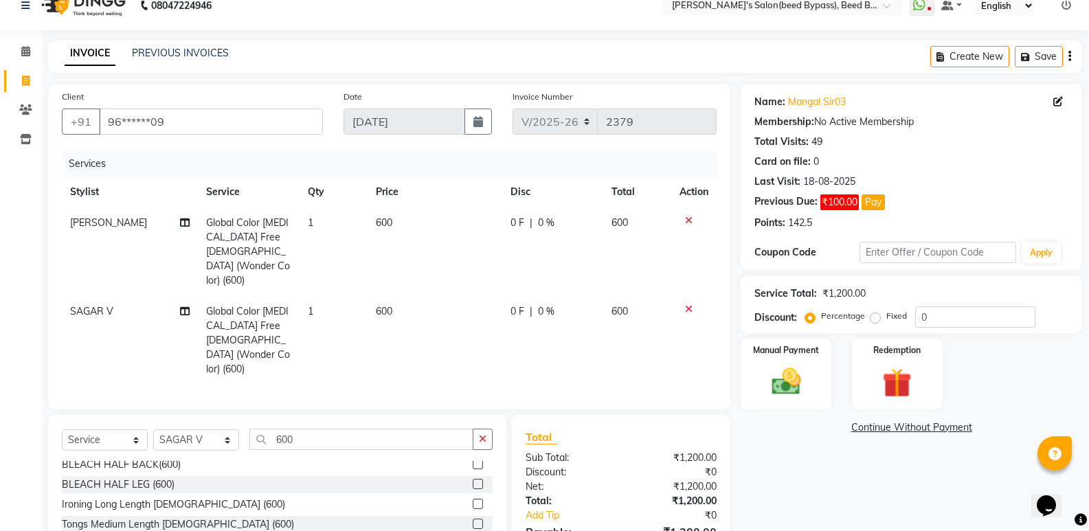
checkbox input "false"
click at [691, 304] on icon at bounding box center [689, 309] width 8 height 10
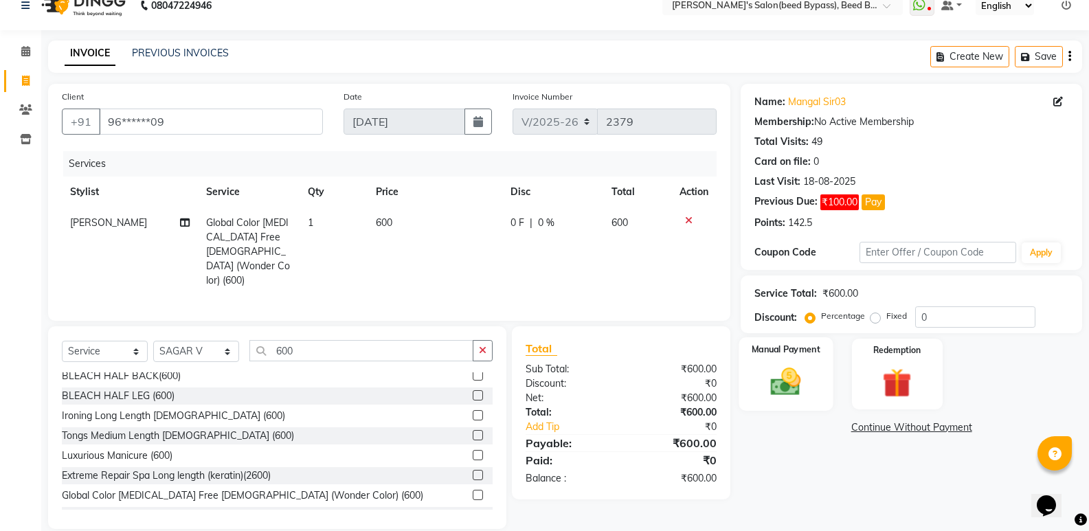
click at [787, 394] on img at bounding box center [785, 381] width 49 height 35
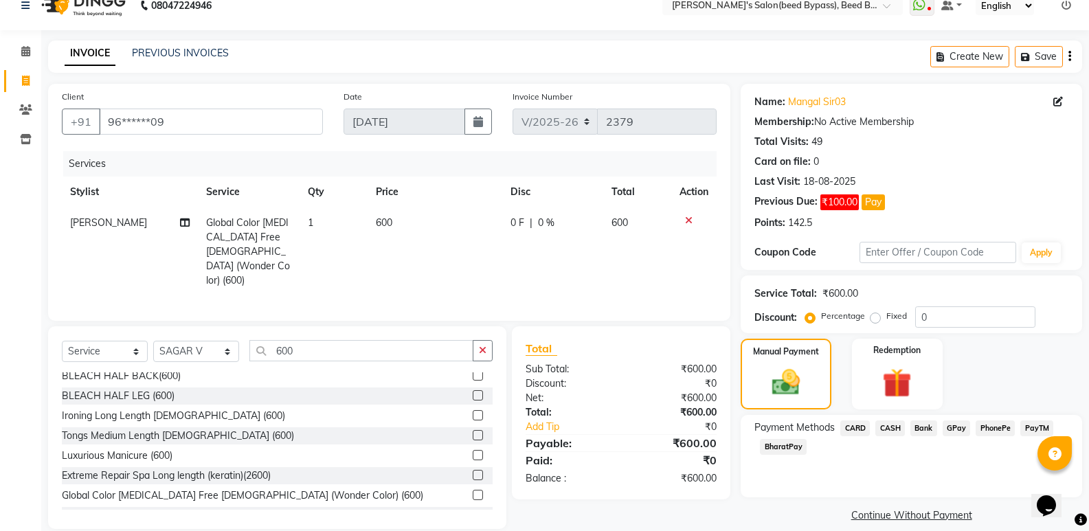
click at [896, 427] on span "CASH" at bounding box center [890, 428] width 30 height 16
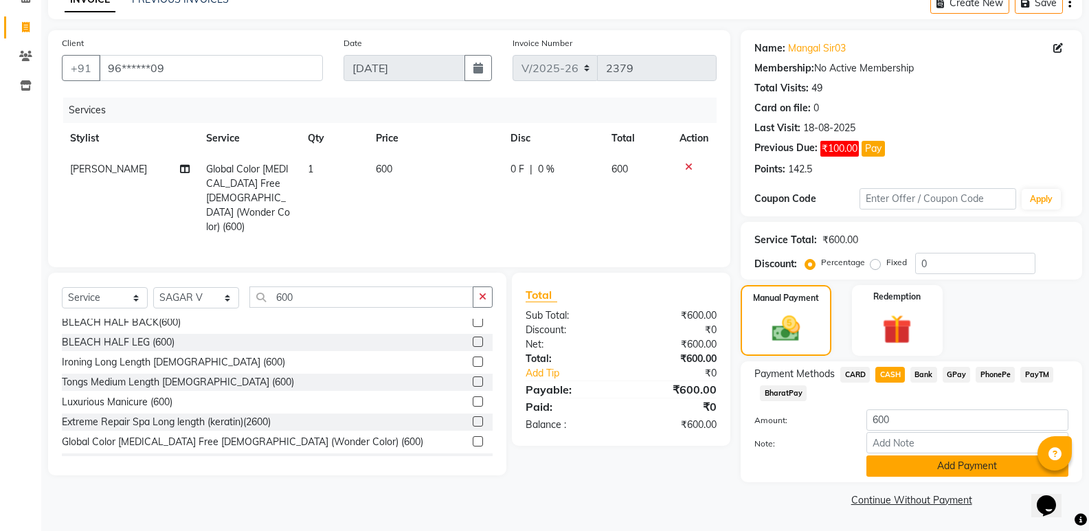
click at [974, 467] on button "Add Payment" at bounding box center [967, 465] width 202 height 21
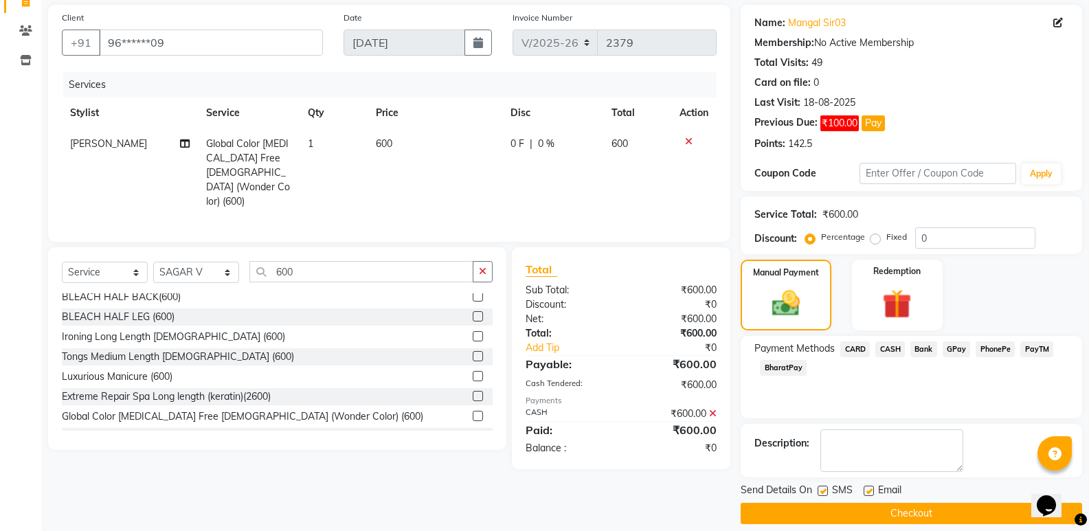
scroll to position [112, 0]
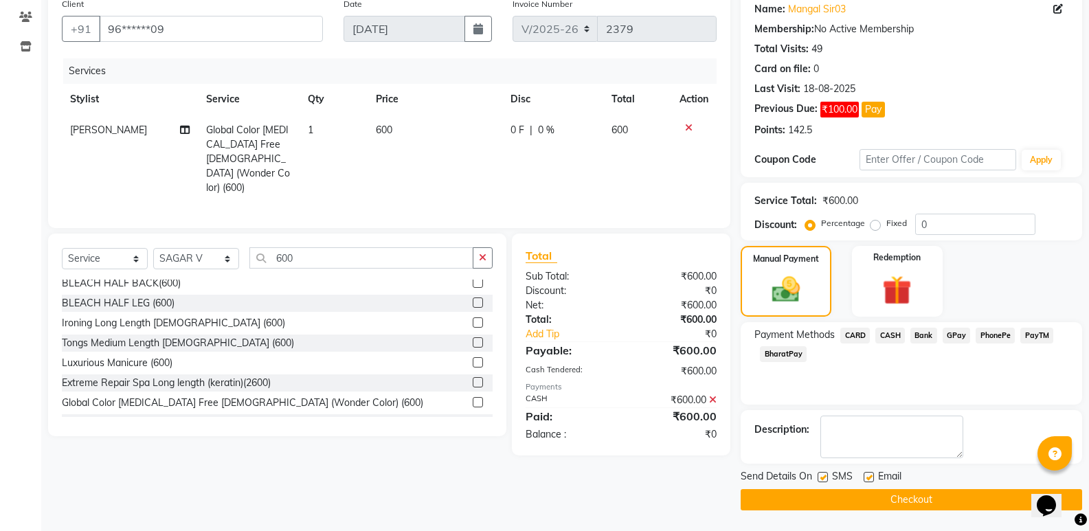
click at [1002, 495] on button "Checkout" at bounding box center [911, 499] width 341 height 21
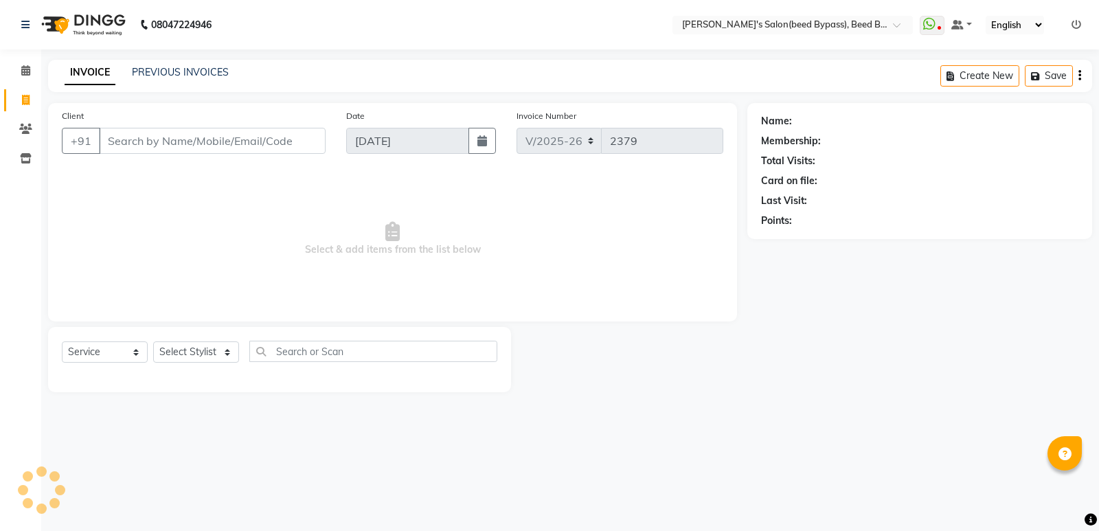
select select "4176"
select select "service"
click at [185, 346] on select "Select Stylist [PERSON_NAME] manager [PERSON_NAME] V sagar [PERSON_NAME] [PERSO…" at bounding box center [196, 351] width 86 height 21
select select "83208"
click at [153, 341] on select "Select Stylist [PERSON_NAME] manager [PERSON_NAME] V sagar [PERSON_NAME] [PERSO…" at bounding box center [196, 351] width 86 height 21
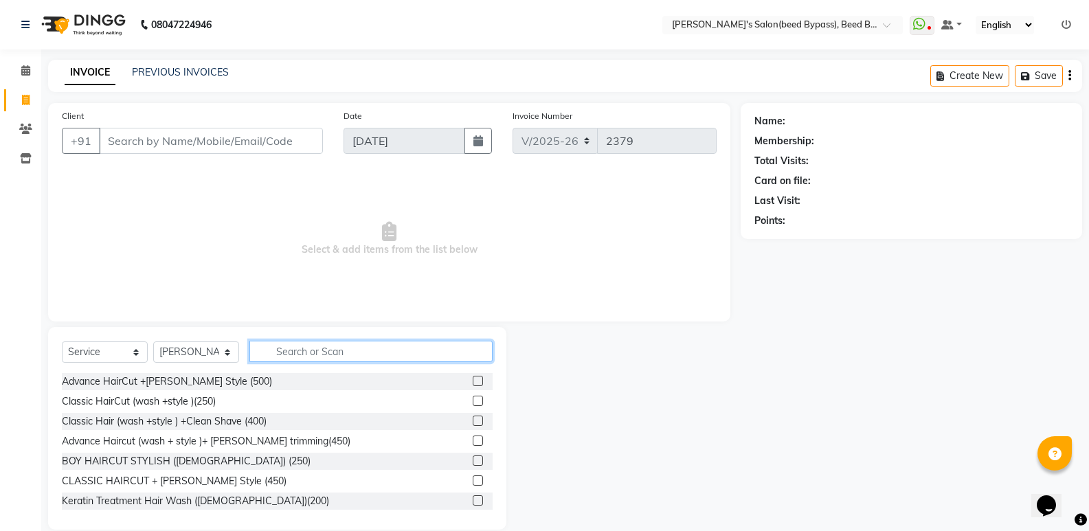
click at [323, 355] on input "text" at bounding box center [370, 351] width 243 height 21
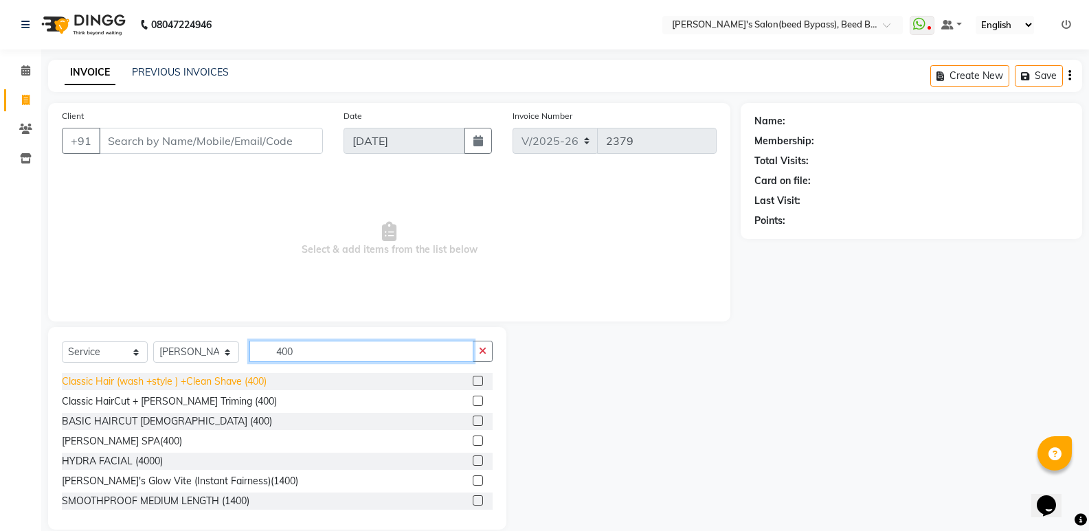
type input "400"
click at [256, 376] on div "Classic Hair (wash +style ) +Clean Shave (400)" at bounding box center [164, 381] width 205 height 14
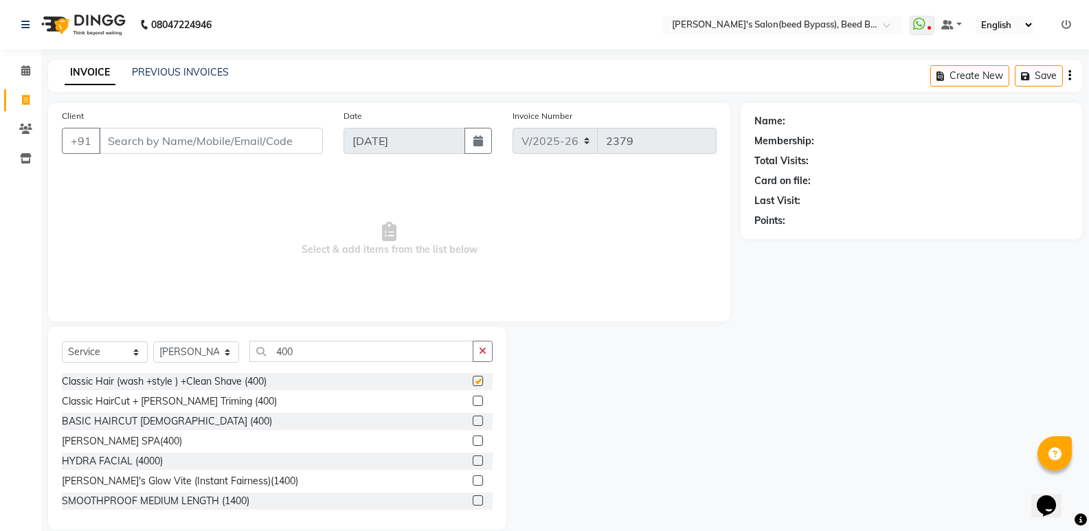
checkbox input "false"
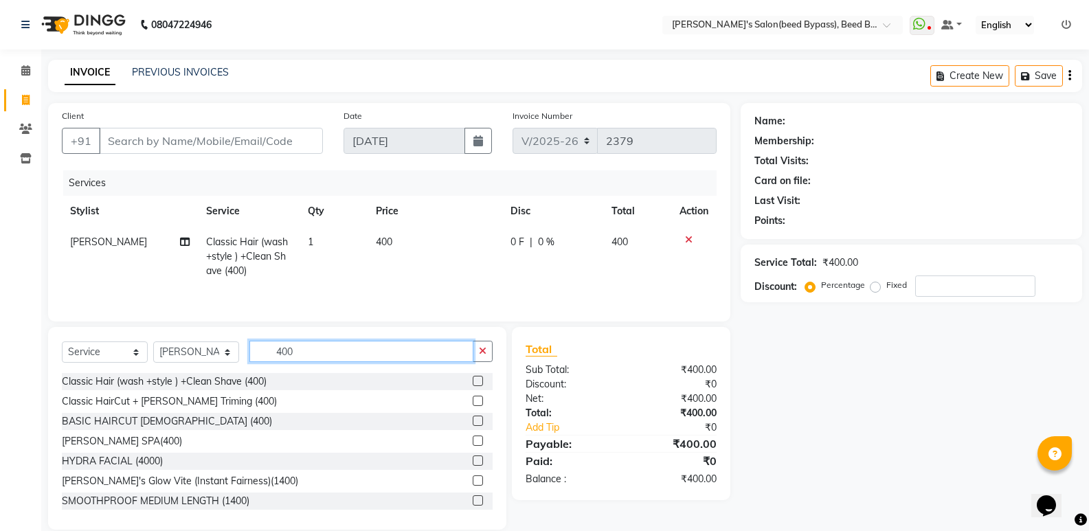
click at [314, 351] on input "400" at bounding box center [361, 351] width 224 height 21
type input "4"
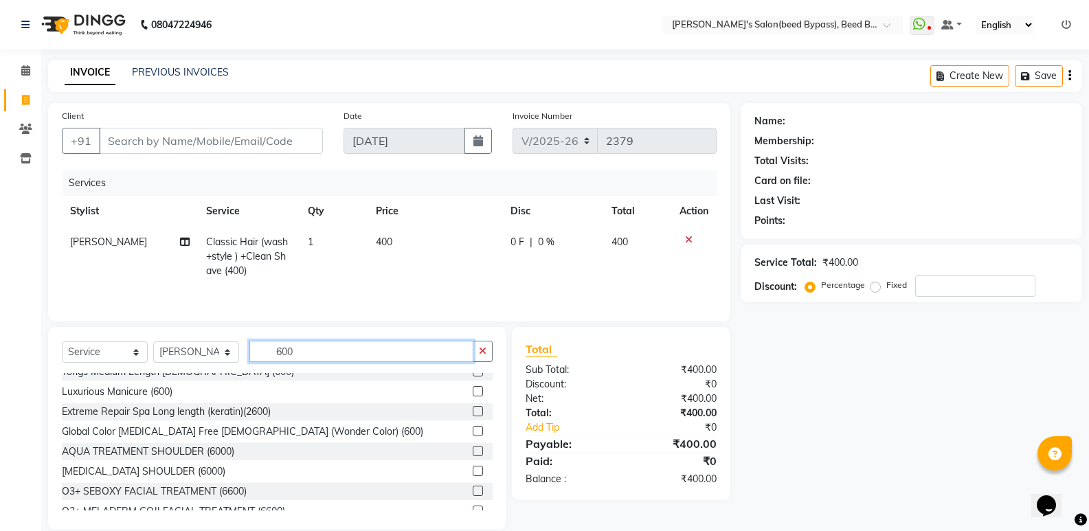
scroll to position [412, 0]
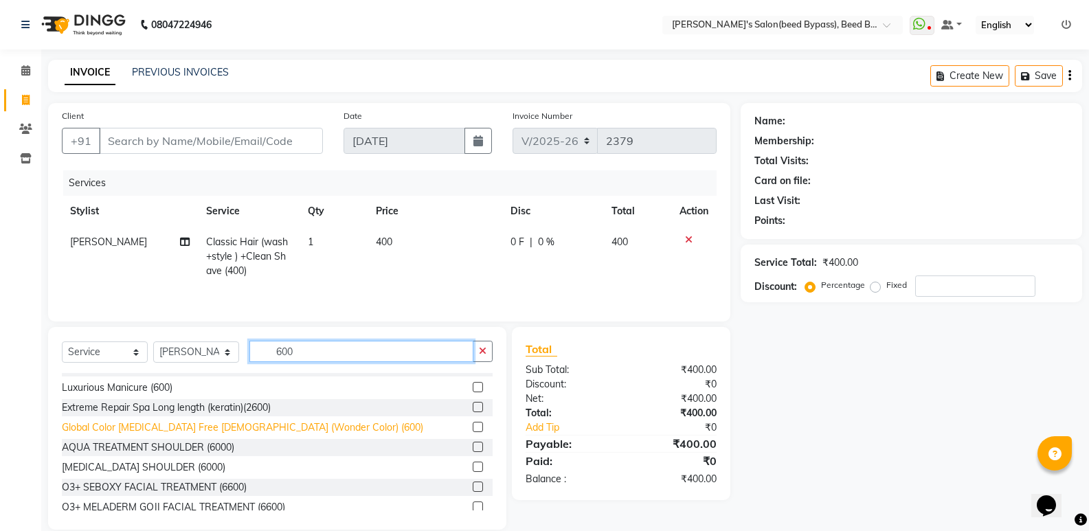
type input "600"
click at [275, 427] on div "Global Color [MEDICAL_DATA] Free [DEMOGRAPHIC_DATA] (Wonder Color) (600)" at bounding box center [242, 427] width 361 height 14
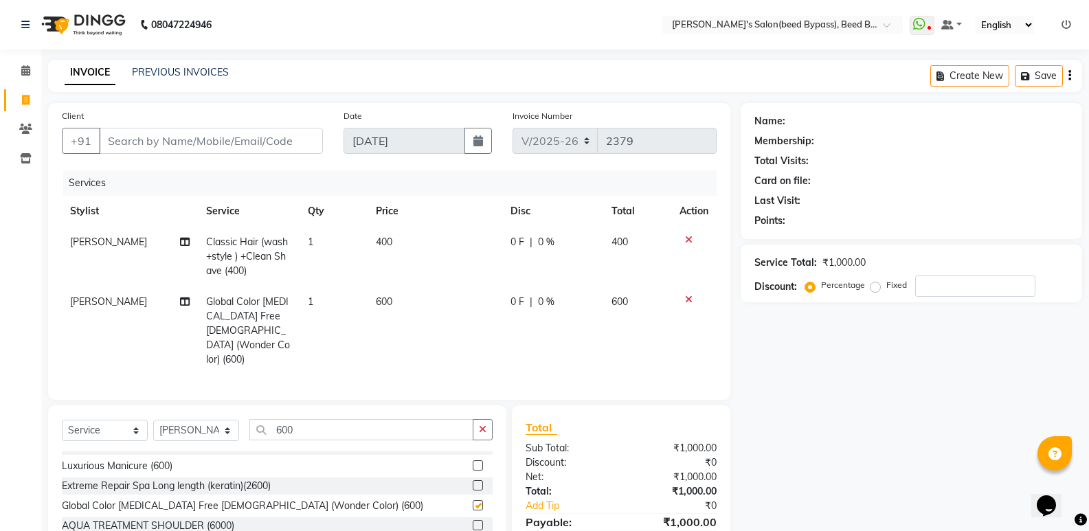
checkbox input "false"
click at [218, 420] on select "Select Stylist [PERSON_NAME] manager [PERSON_NAME] V sagar [PERSON_NAME] [PERSO…" at bounding box center [196, 430] width 86 height 21
select select "28787"
click at [153, 420] on select "Select Stylist [PERSON_NAME] manager [PERSON_NAME] V sagar [PERSON_NAME] [PERSO…" at bounding box center [196, 430] width 86 height 21
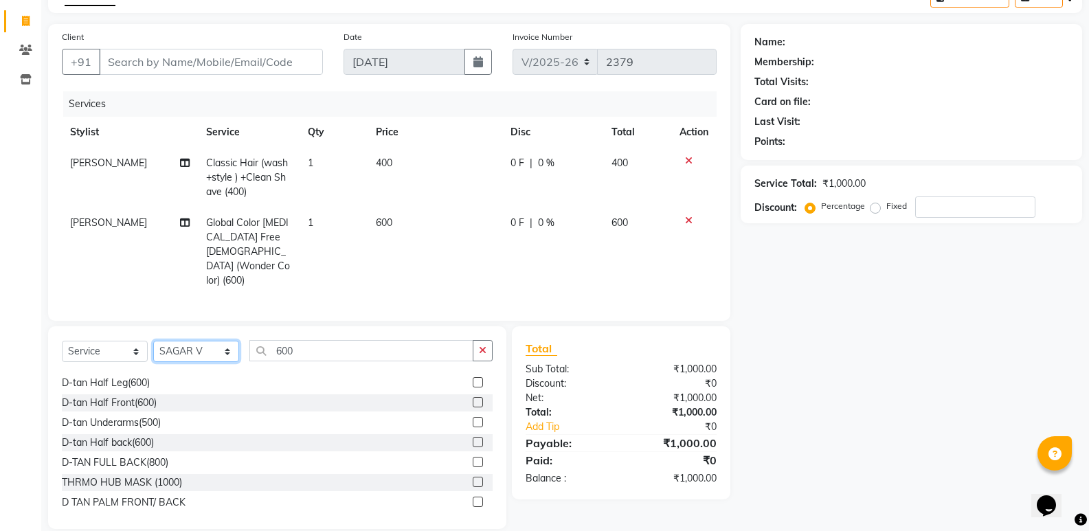
scroll to position [618, 0]
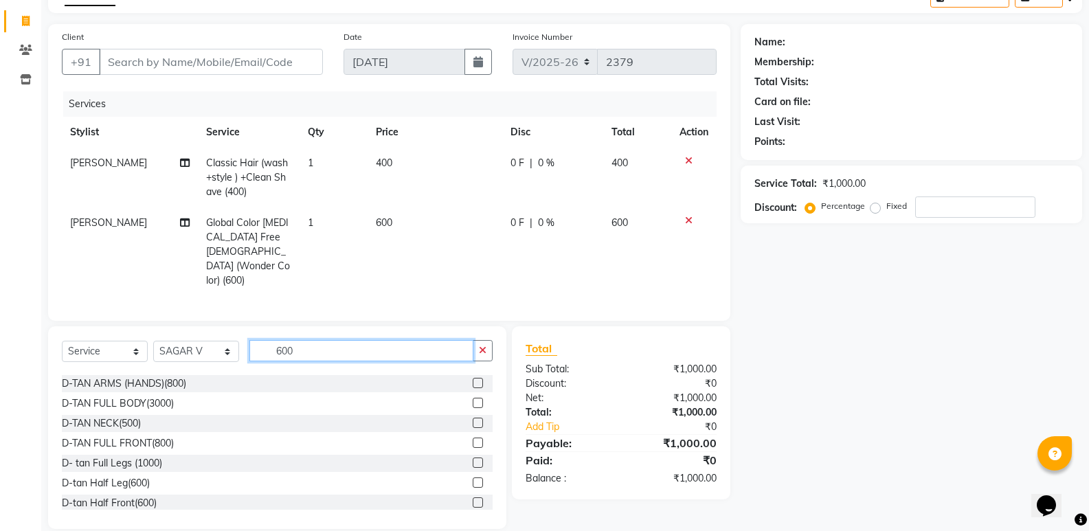
click at [328, 340] on input "600" at bounding box center [361, 350] width 224 height 21
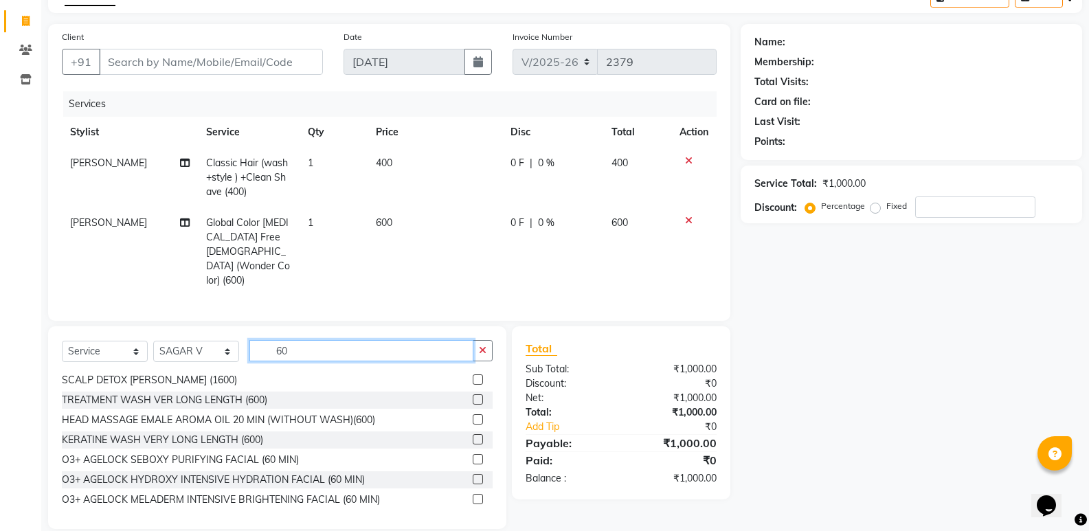
type input "6"
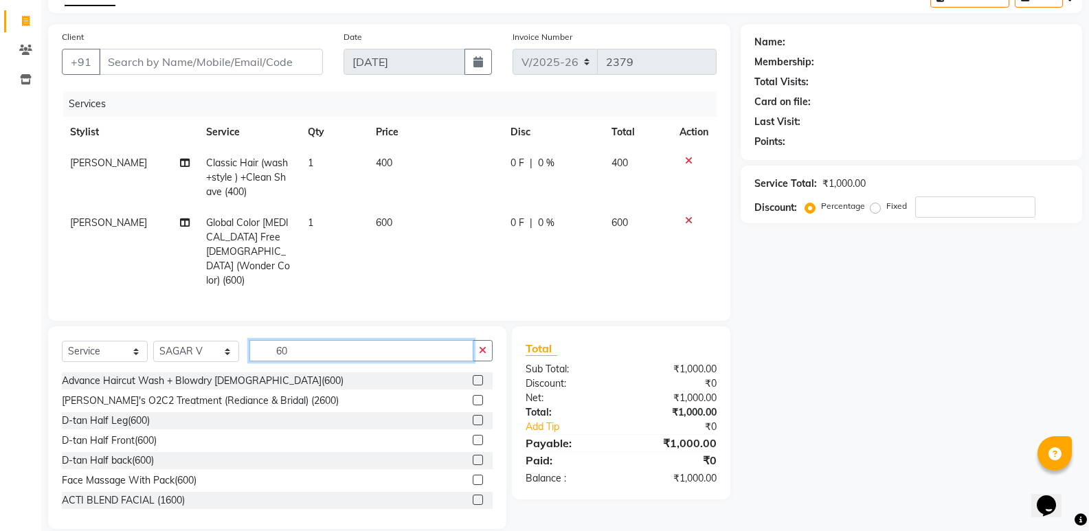
type input "600"
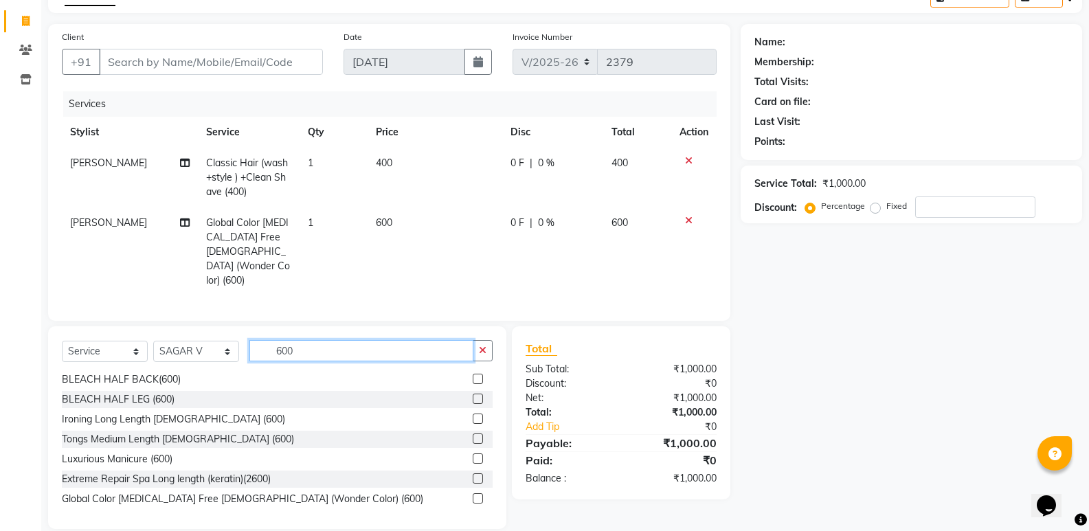
scroll to position [344, 0]
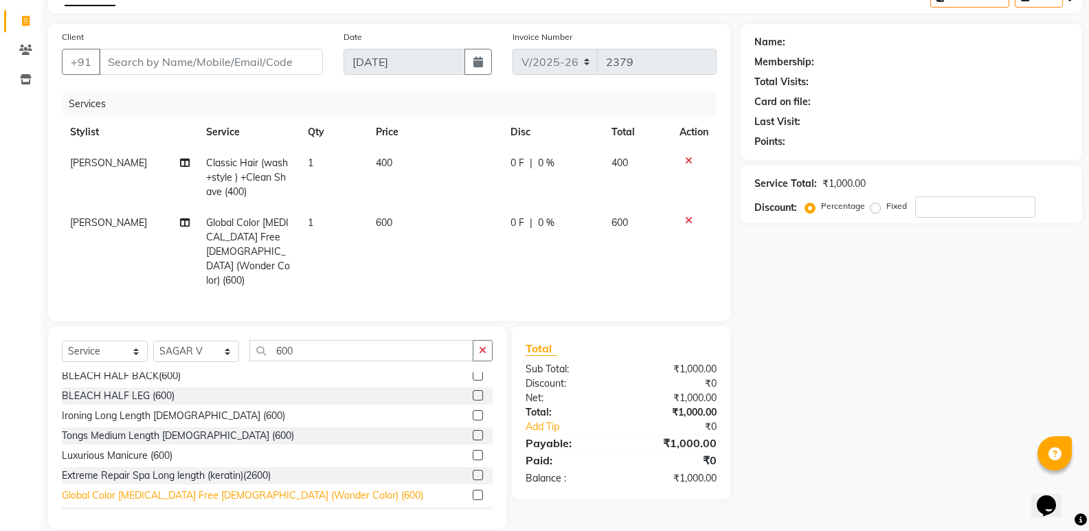
click at [243, 488] on div "Global Color [MEDICAL_DATA] Free [DEMOGRAPHIC_DATA] (Wonder Color) (600)" at bounding box center [242, 495] width 361 height 14
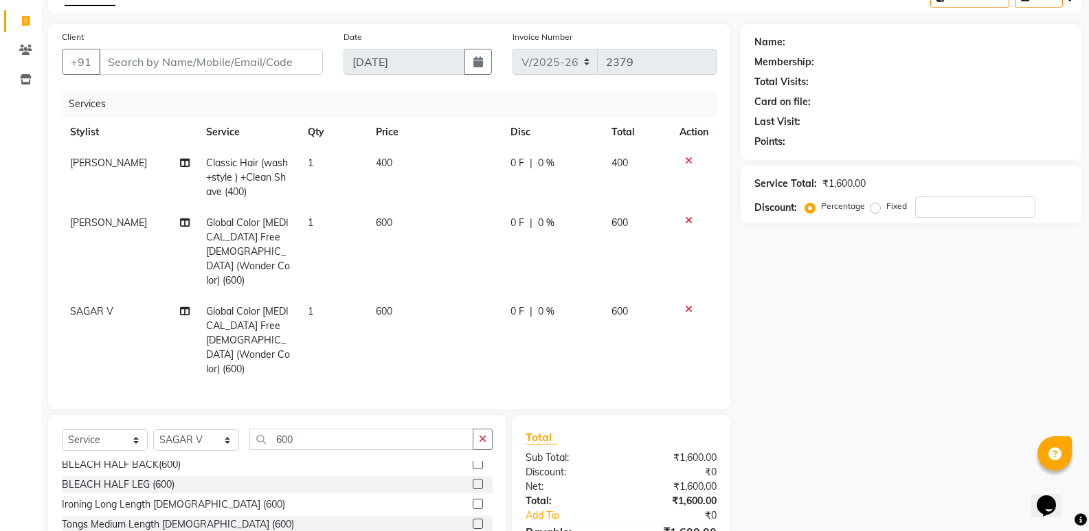
checkbox input "false"
click at [226, 58] on input "Client" at bounding box center [211, 62] width 224 height 26
type input "9"
type input "0"
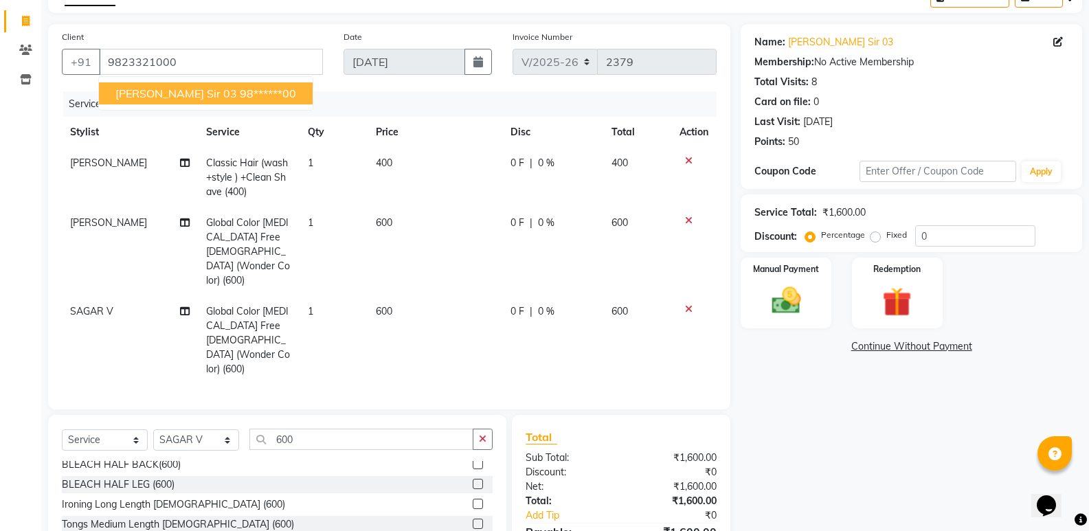
click at [240, 95] on ngb-highlight "98******00" at bounding box center [268, 94] width 56 height 14
type input "98******00"
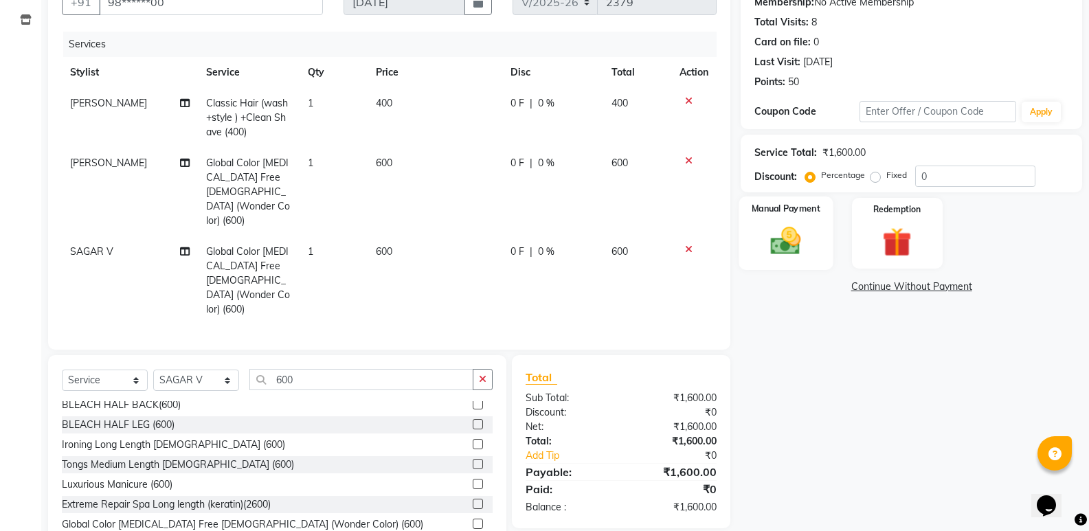
click at [798, 248] on img at bounding box center [785, 240] width 49 height 35
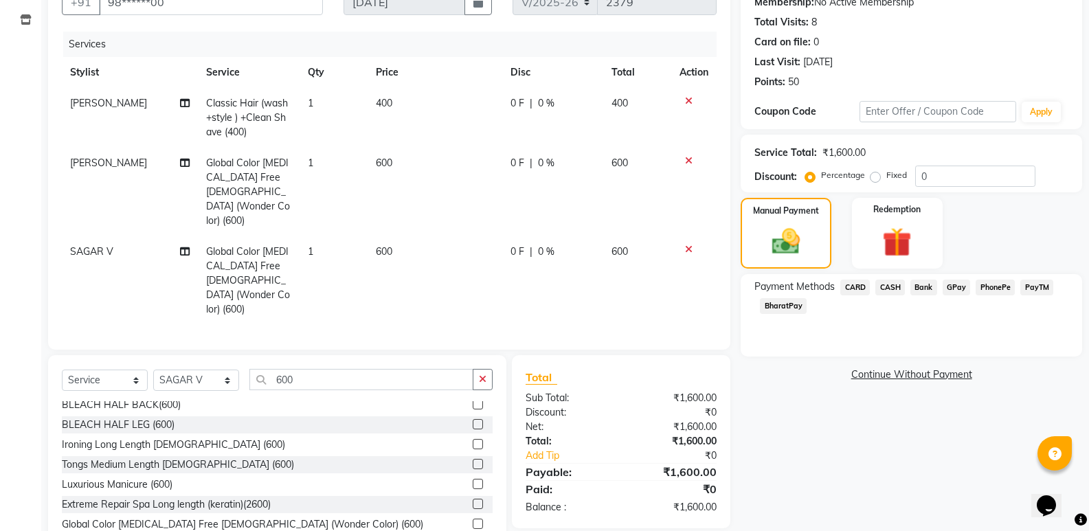
click at [895, 291] on span "CASH" at bounding box center [890, 288] width 30 height 16
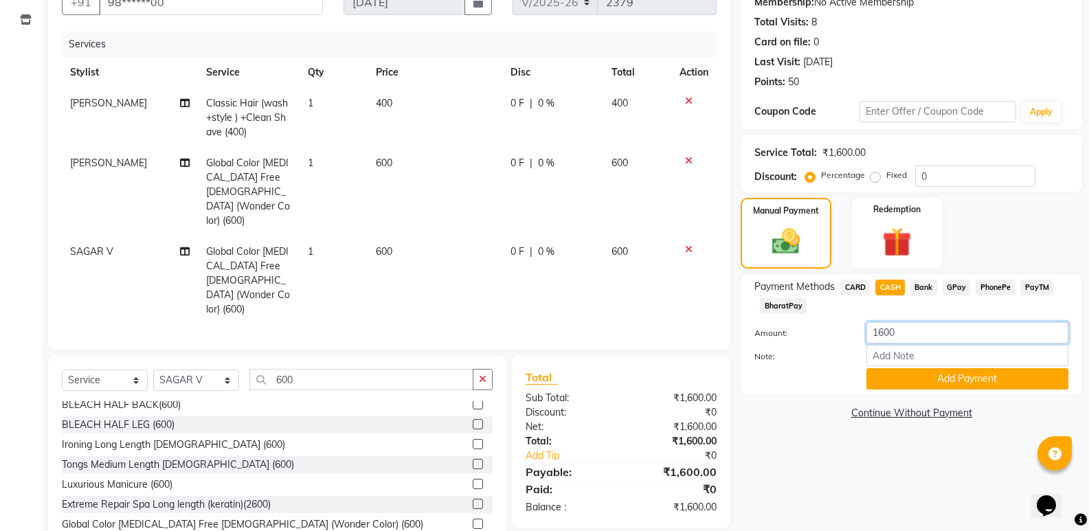
click at [916, 339] on input "1600" at bounding box center [967, 332] width 202 height 21
type input "1100"
click at [925, 378] on button "Add Payment" at bounding box center [967, 378] width 202 height 21
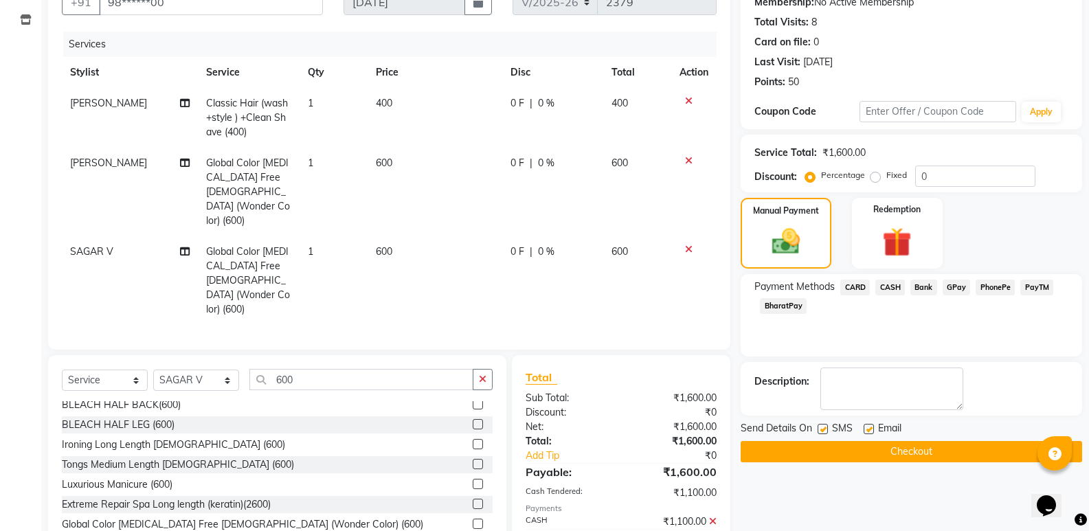
click at [712, 517] on icon at bounding box center [713, 522] width 8 height 10
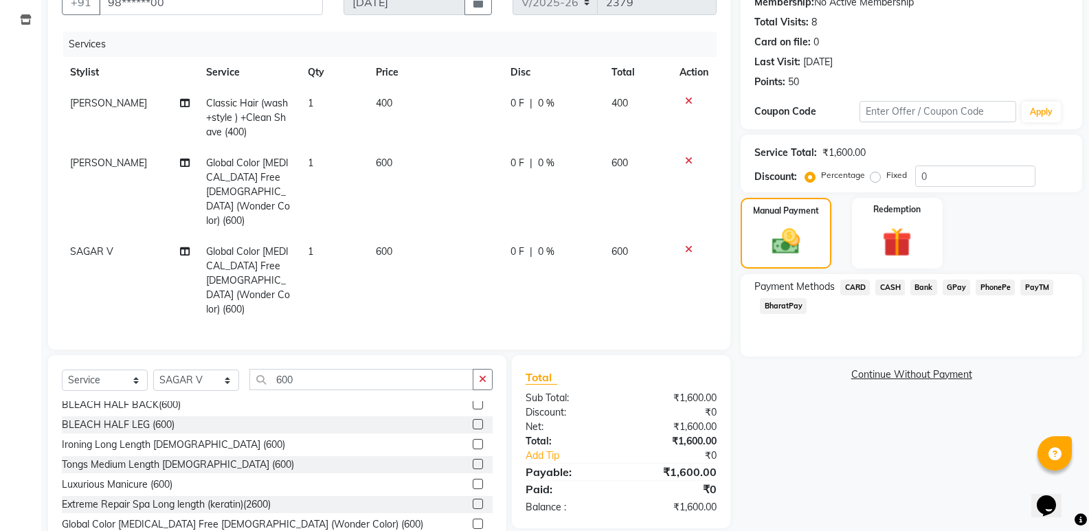
click at [889, 284] on span "CASH" at bounding box center [890, 288] width 30 height 16
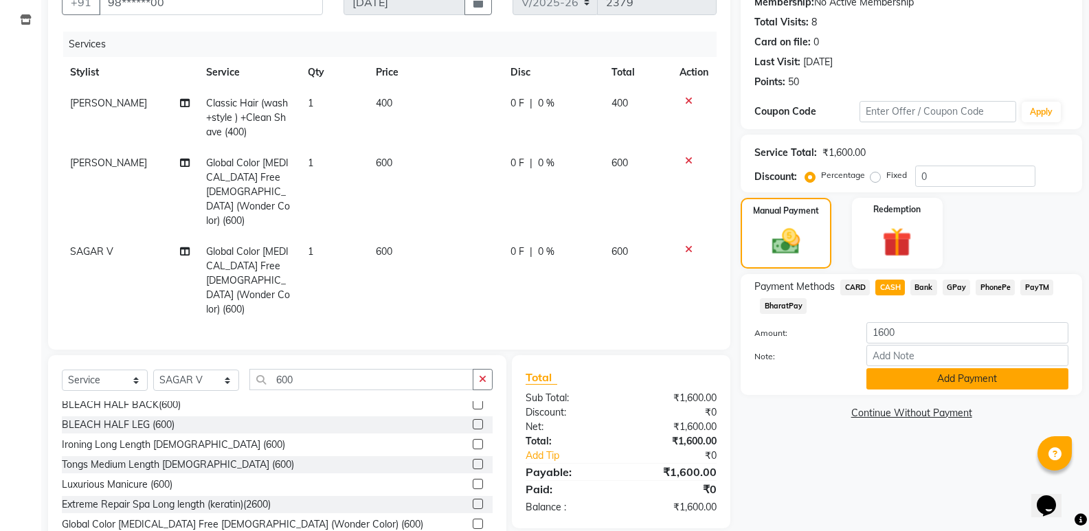
click at [946, 385] on button "Add Payment" at bounding box center [967, 378] width 202 height 21
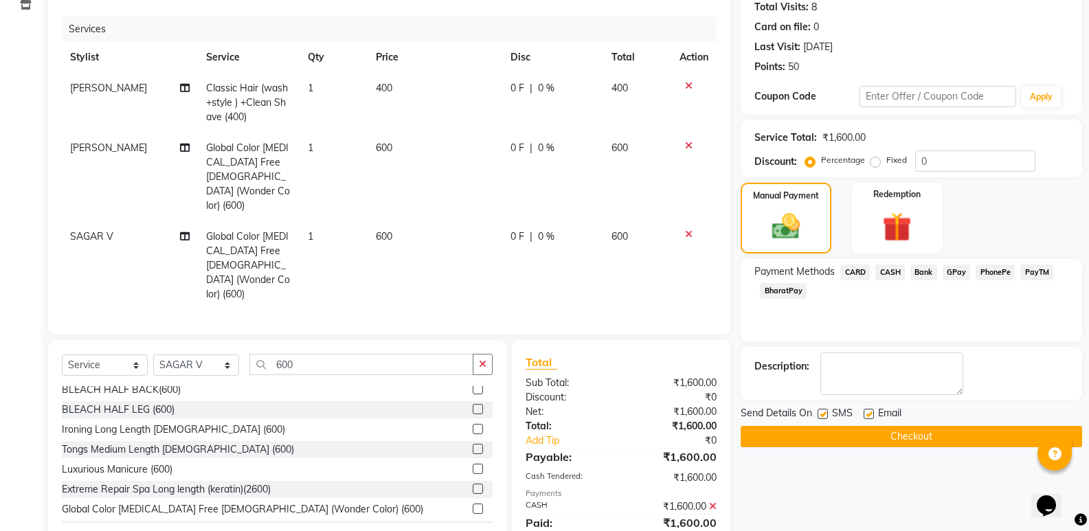
scroll to position [158, 0]
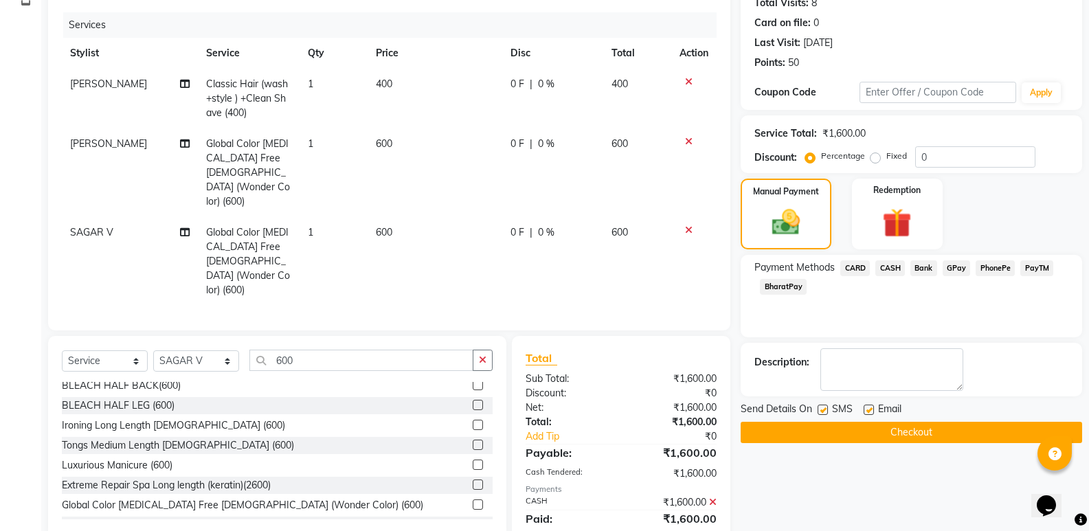
click at [965, 431] on button "Checkout" at bounding box center [911, 432] width 341 height 21
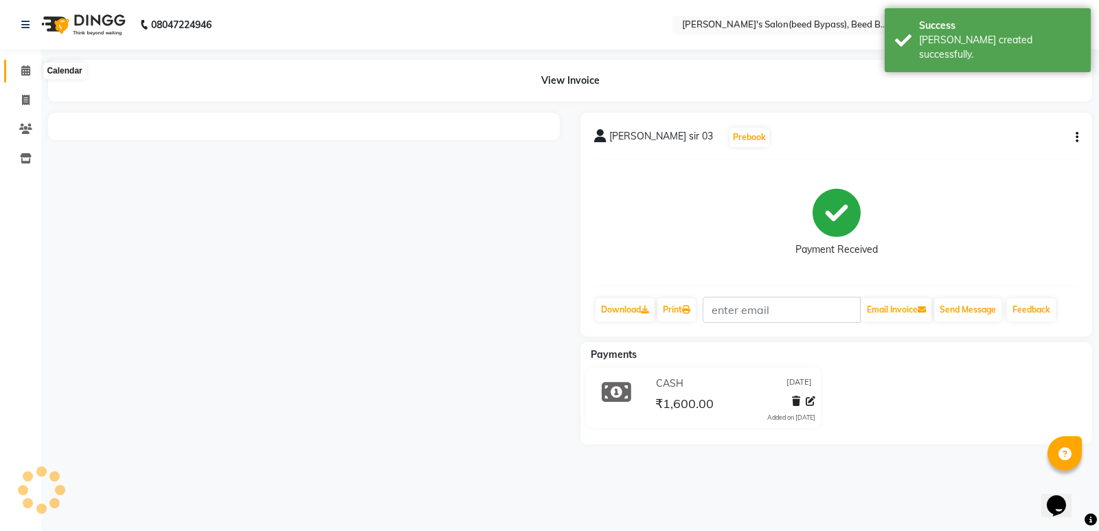
click at [28, 70] on icon at bounding box center [25, 70] width 9 height 10
